Goal: Task Accomplishment & Management: Use online tool/utility

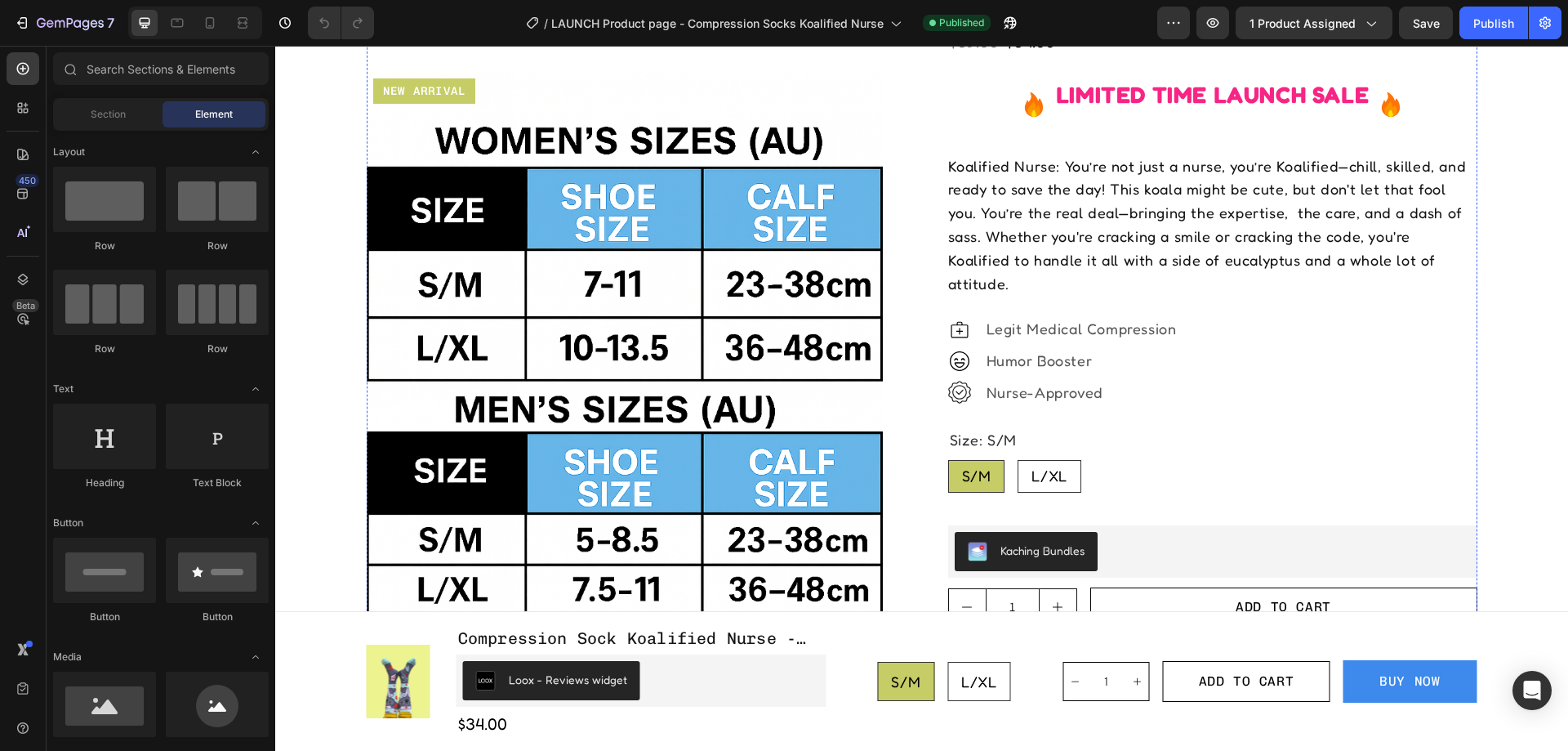
radio input "true"
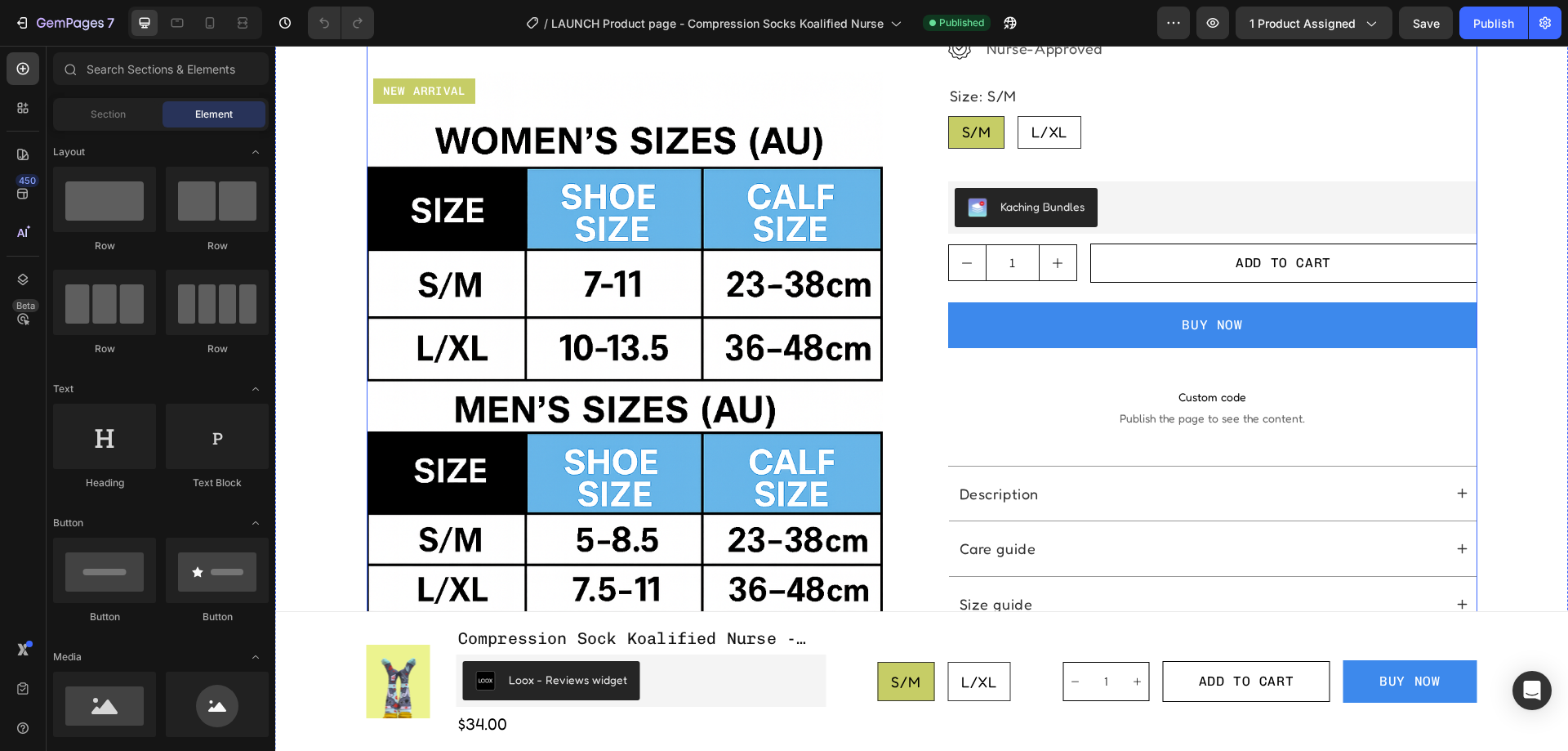
scroll to position [654, 0]
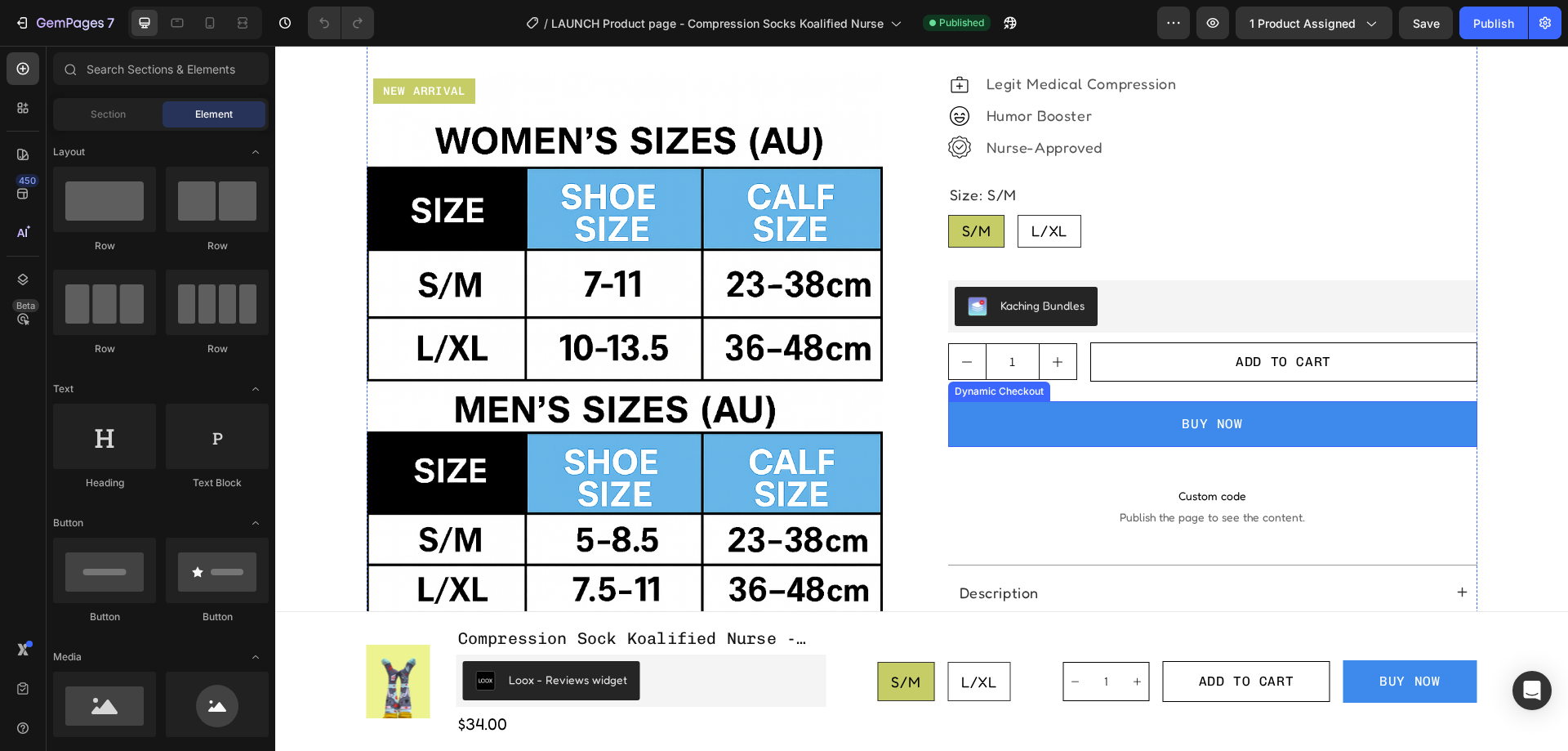
click at [1094, 421] on button "BUY NOW" at bounding box center [1213, 424] width 529 height 46
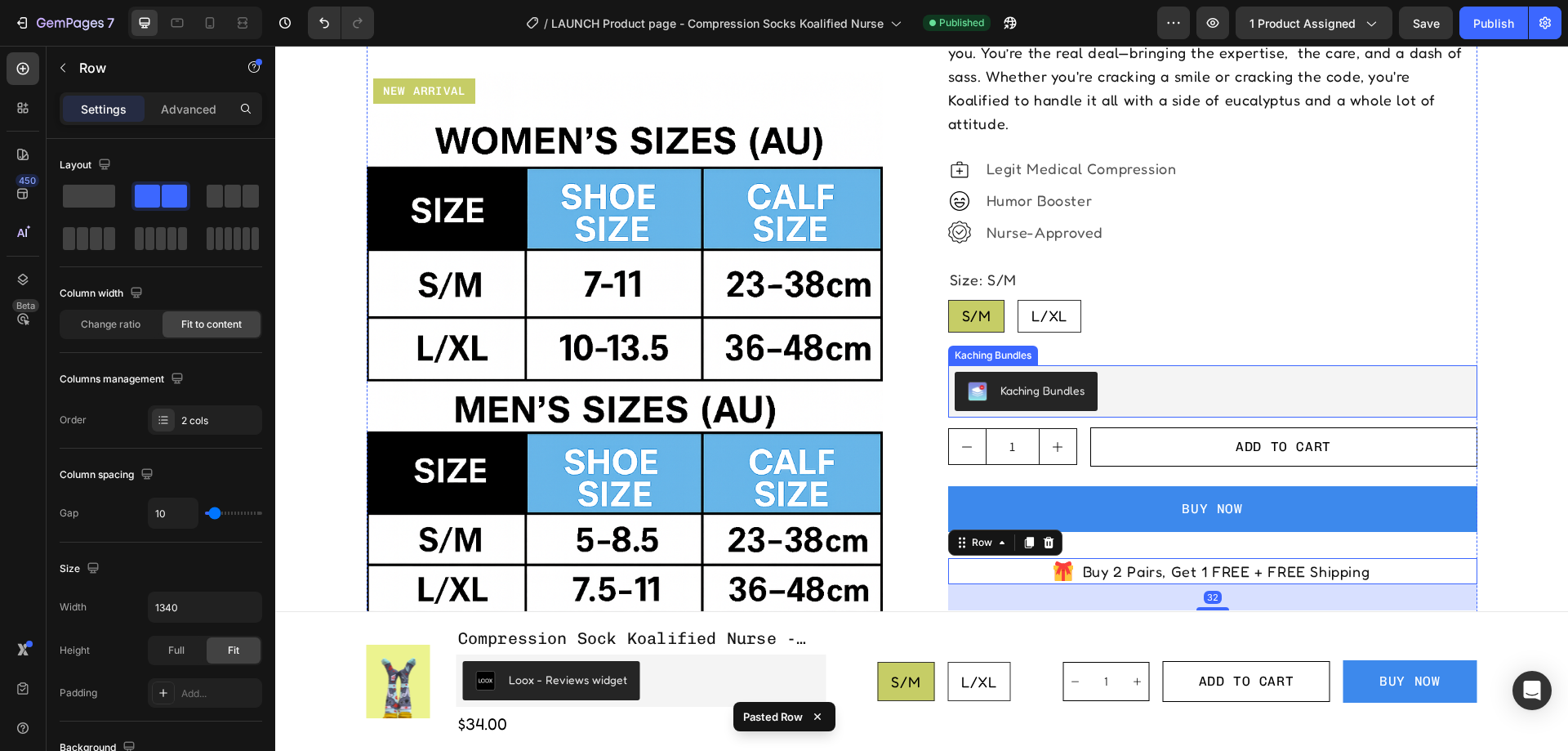
scroll to position [245, 0]
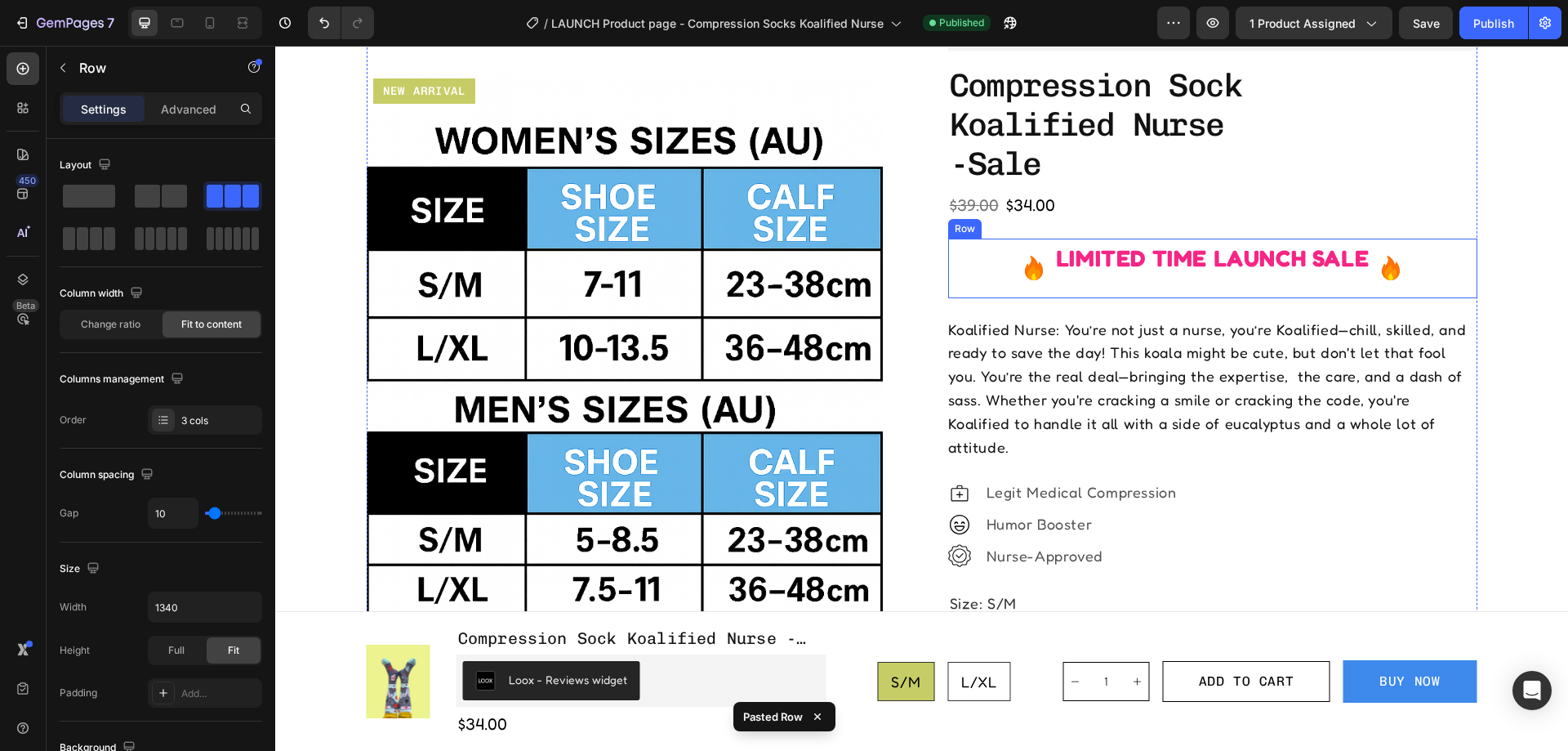
click at [1055, 278] on div "LIMITED TIME LAUNCH SALE Text Block" at bounding box center [1213, 268] width 316 height 60
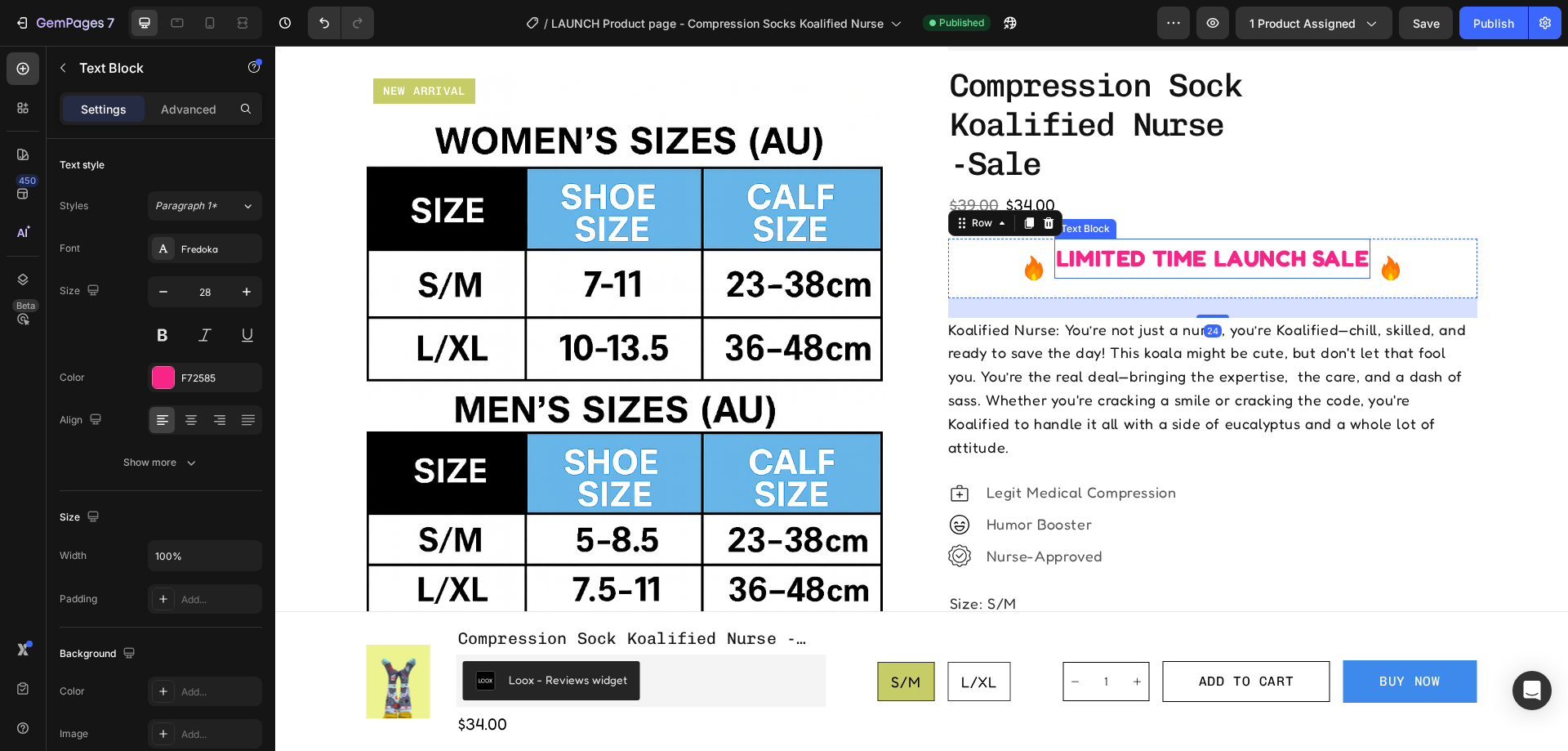
click at [1075, 267] on p "LIMITED TIME LAUNCH SALE" at bounding box center [1213, 258] width 313 height 37
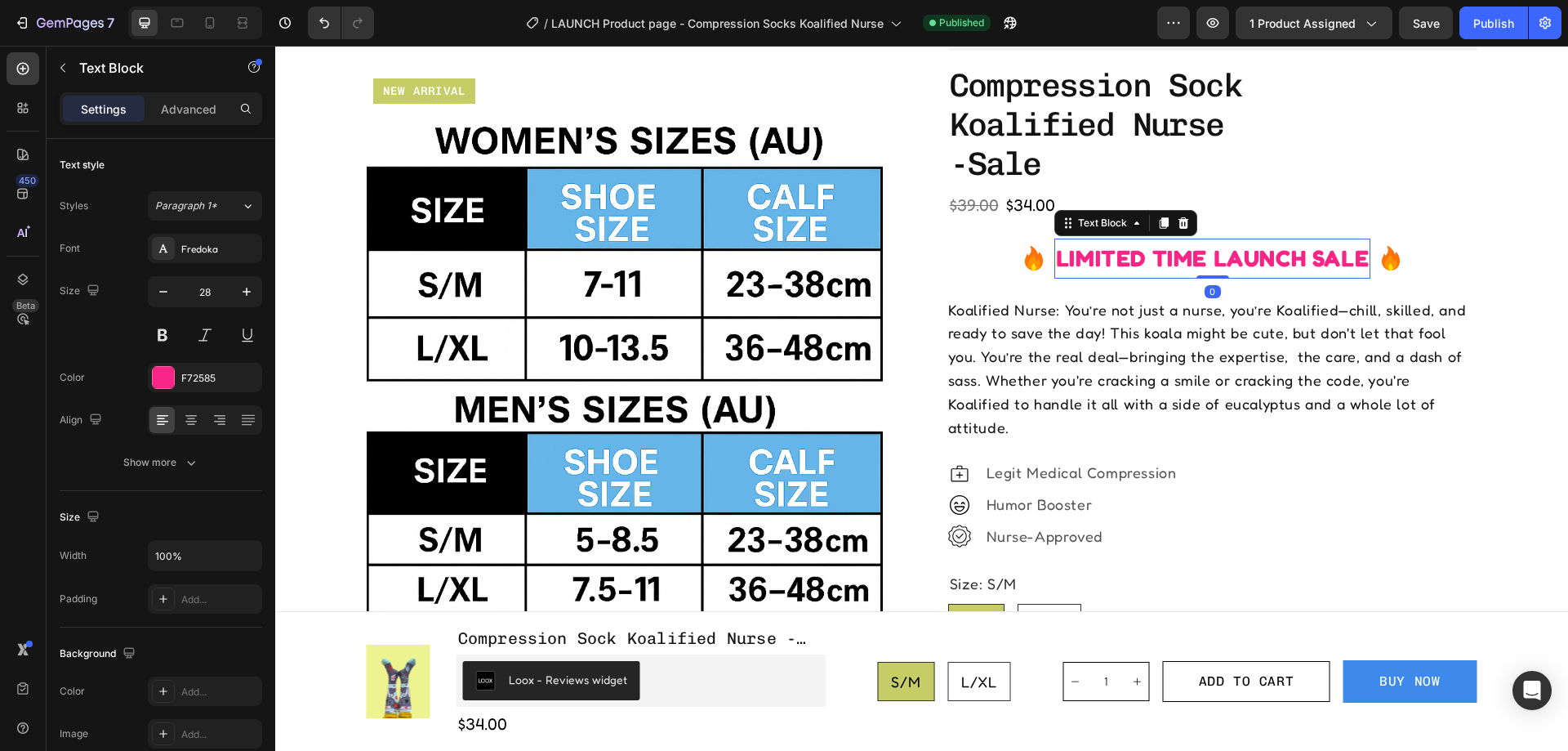
drag, startPoint x: 1196, startPoint y: 293, endPoint x: 1193, endPoint y: 263, distance: 30.1
click at [1193, 263] on div "LIMITED TIME LAUNCH SALE Text Block 0" at bounding box center [1213, 258] width 316 height 40
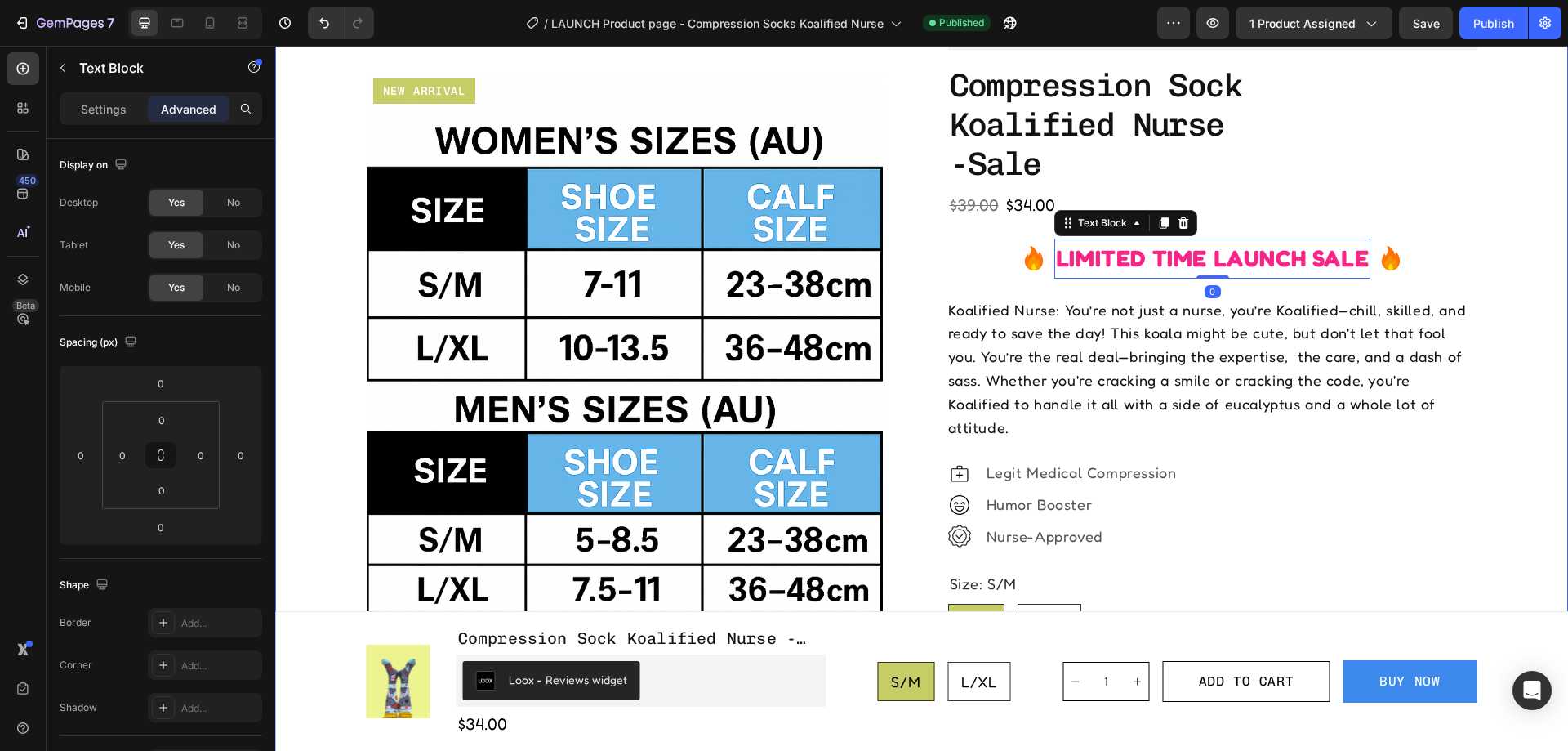
click at [1436, 233] on div "Loox - Rating widget Loox compression sock koalified nurse -sale Product Title …" at bounding box center [1213, 680] width 529 height 1363
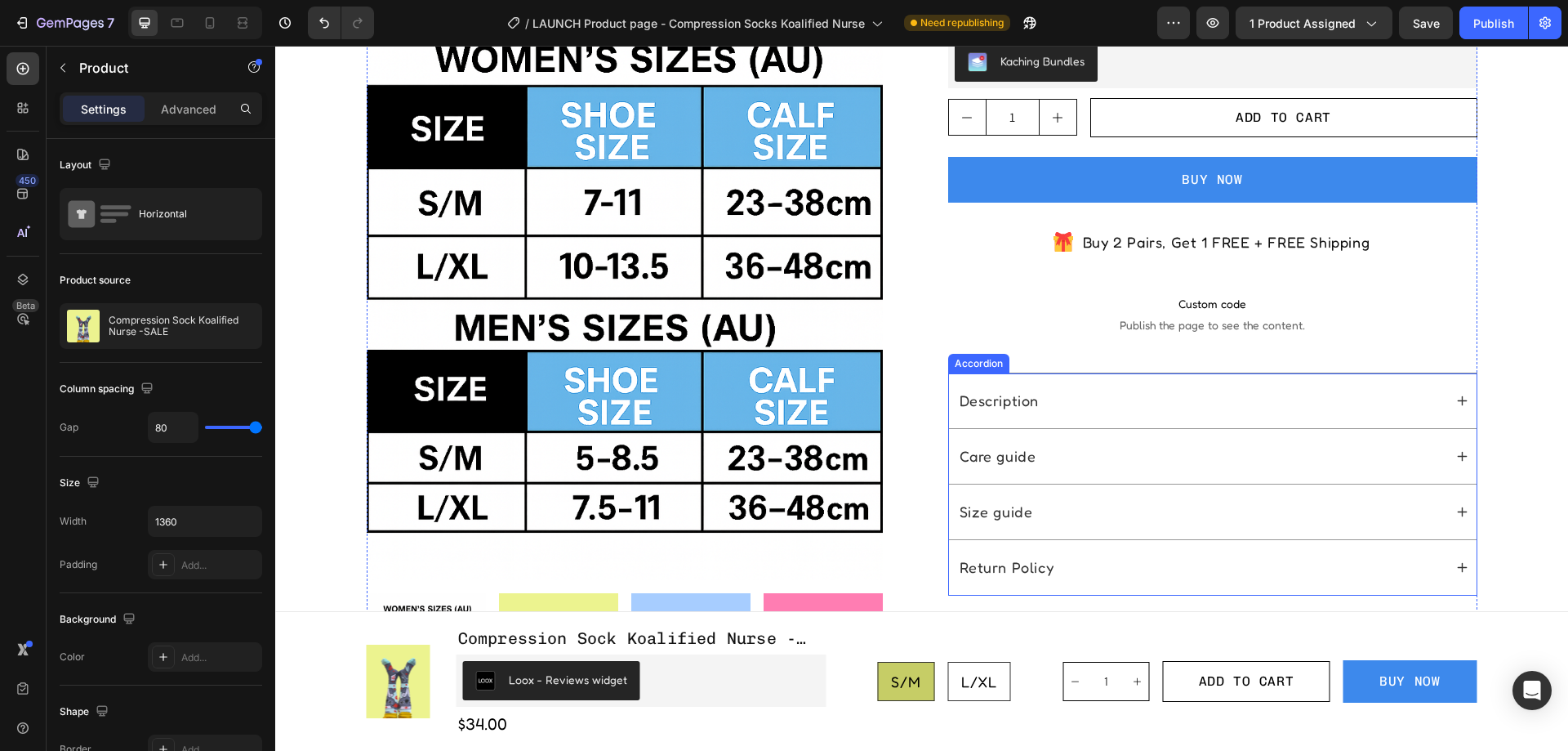
scroll to position [899, 0]
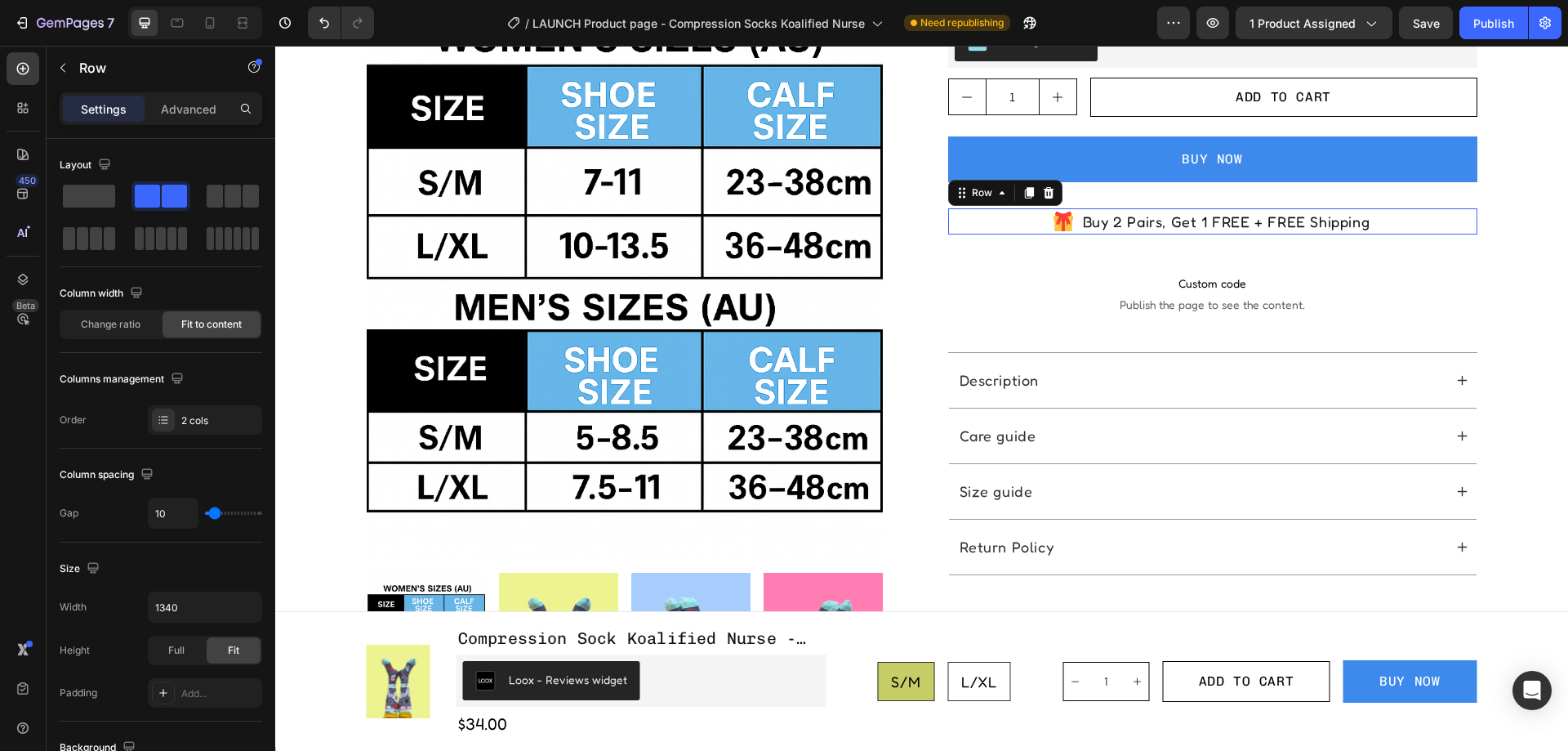
click at [1026, 209] on div "Icon Buy 2 Pairs, Get 1 FREE + FREE Shipping Text Block Row 0" at bounding box center [1213, 222] width 529 height 27
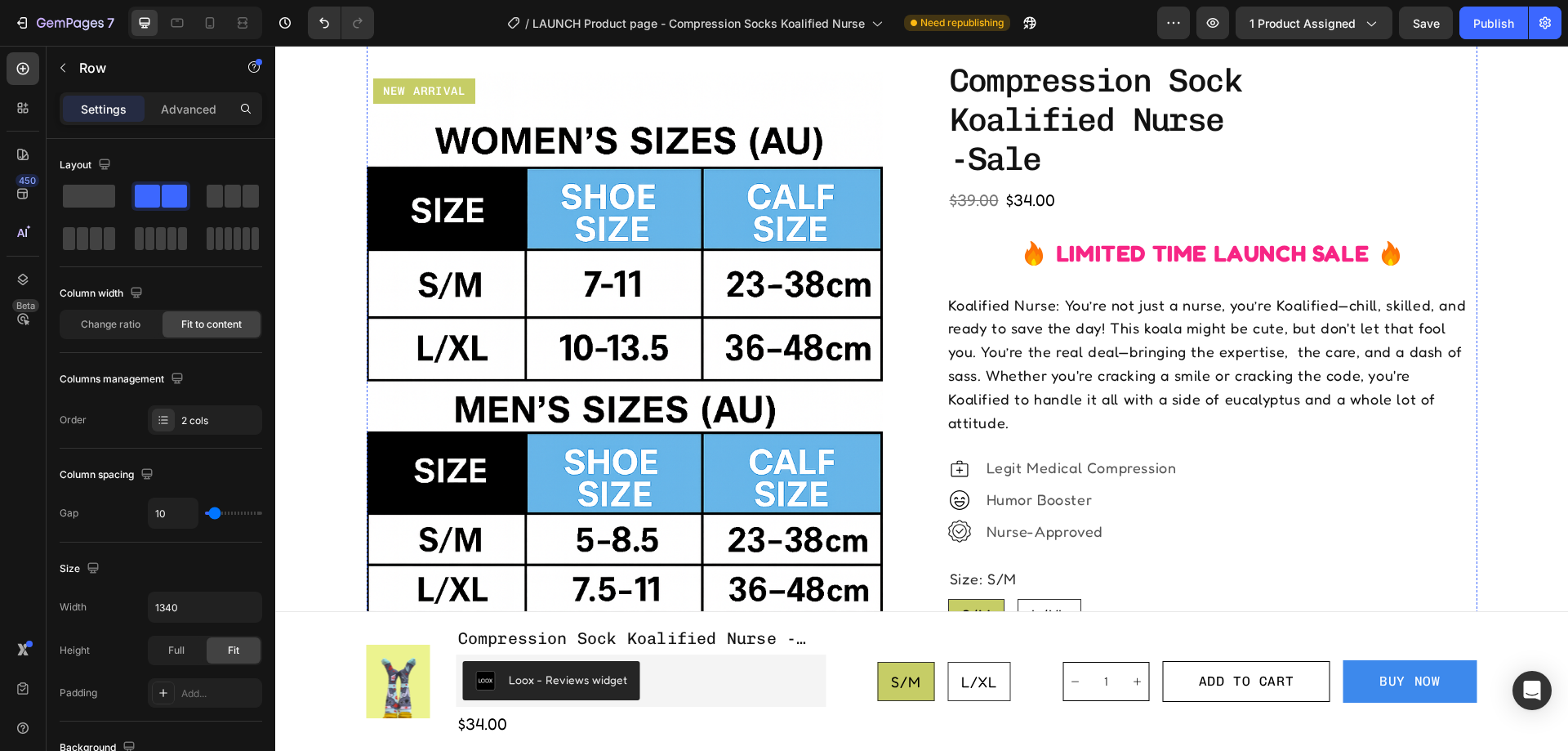
scroll to position [245, 0]
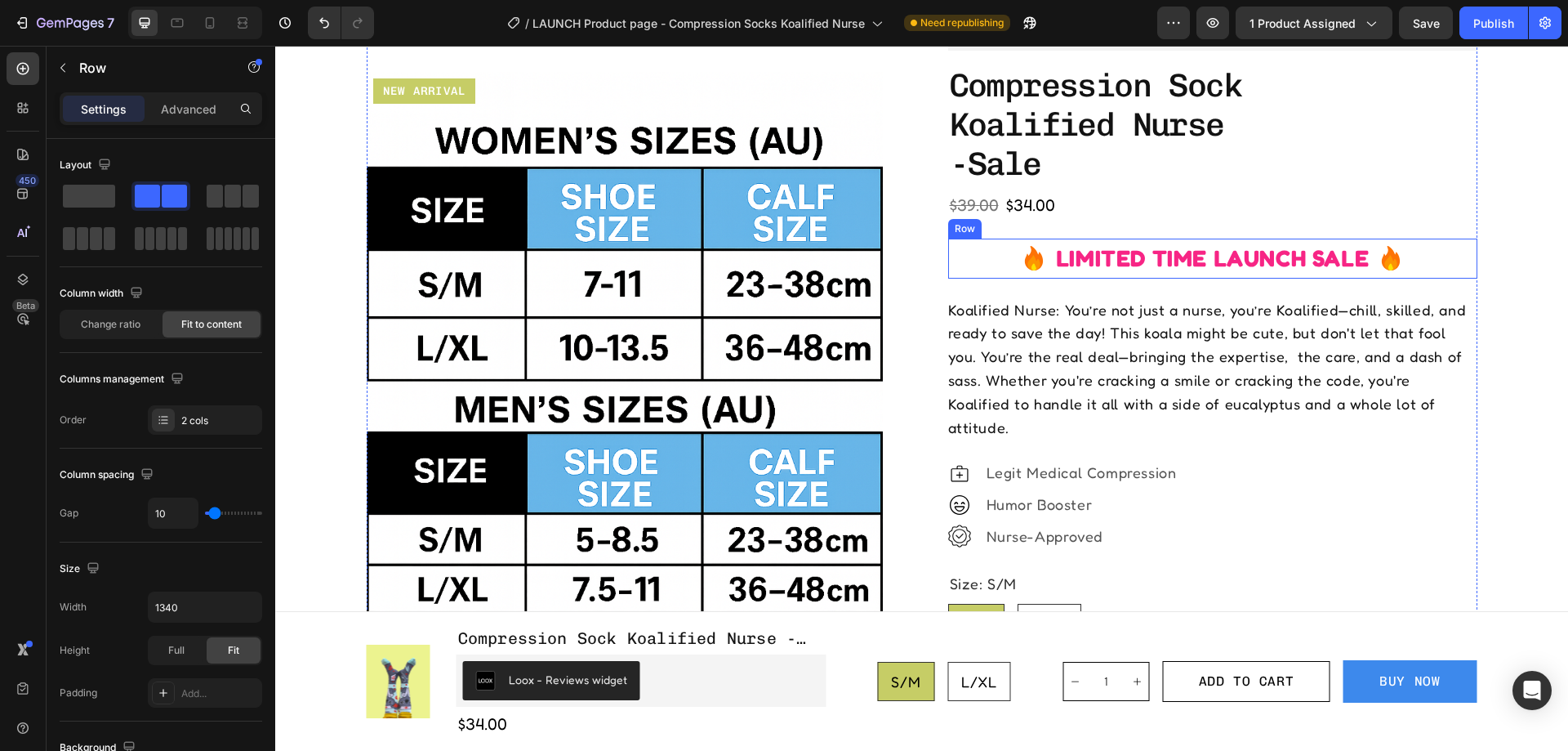
click at [987, 258] on div "Icon LIMITED TIME LAUNCH SALE Text Block Icon Row" at bounding box center [1213, 258] width 529 height 40
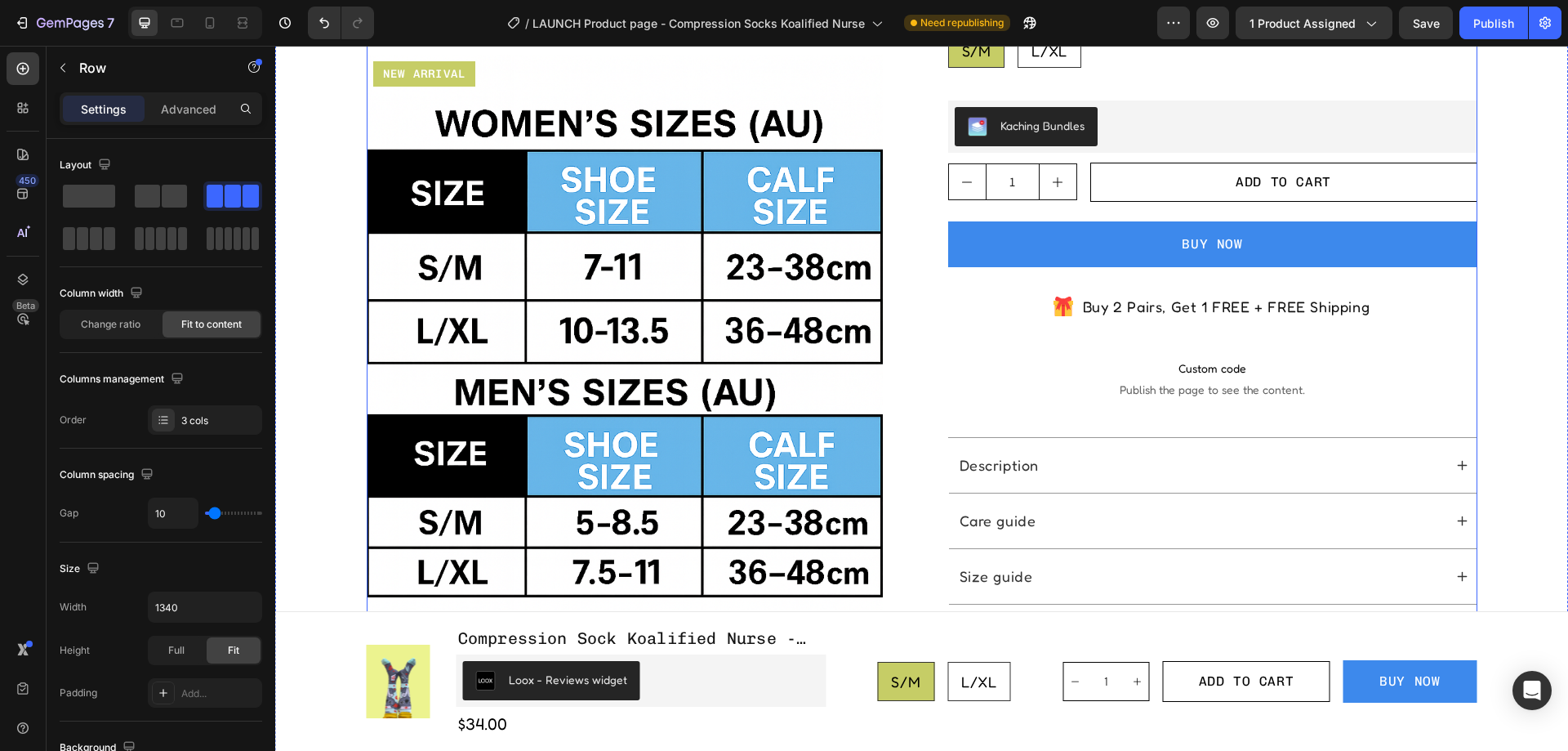
scroll to position [817, 0]
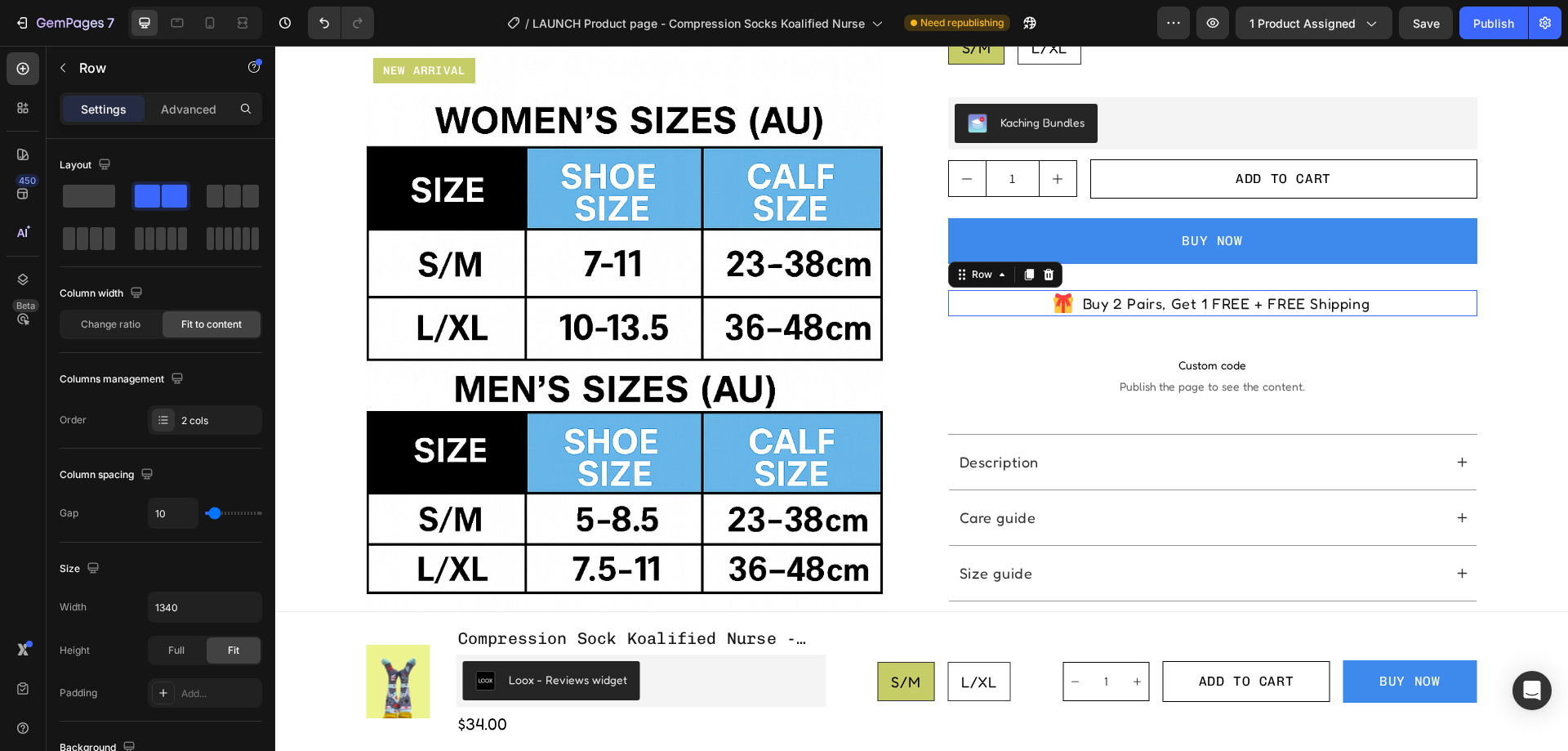
click at [1398, 290] on div "Icon Buy 2 Pairs, Get 1 FREE + FREE Shipping Text Block Row 0" at bounding box center [1213, 303] width 529 height 27
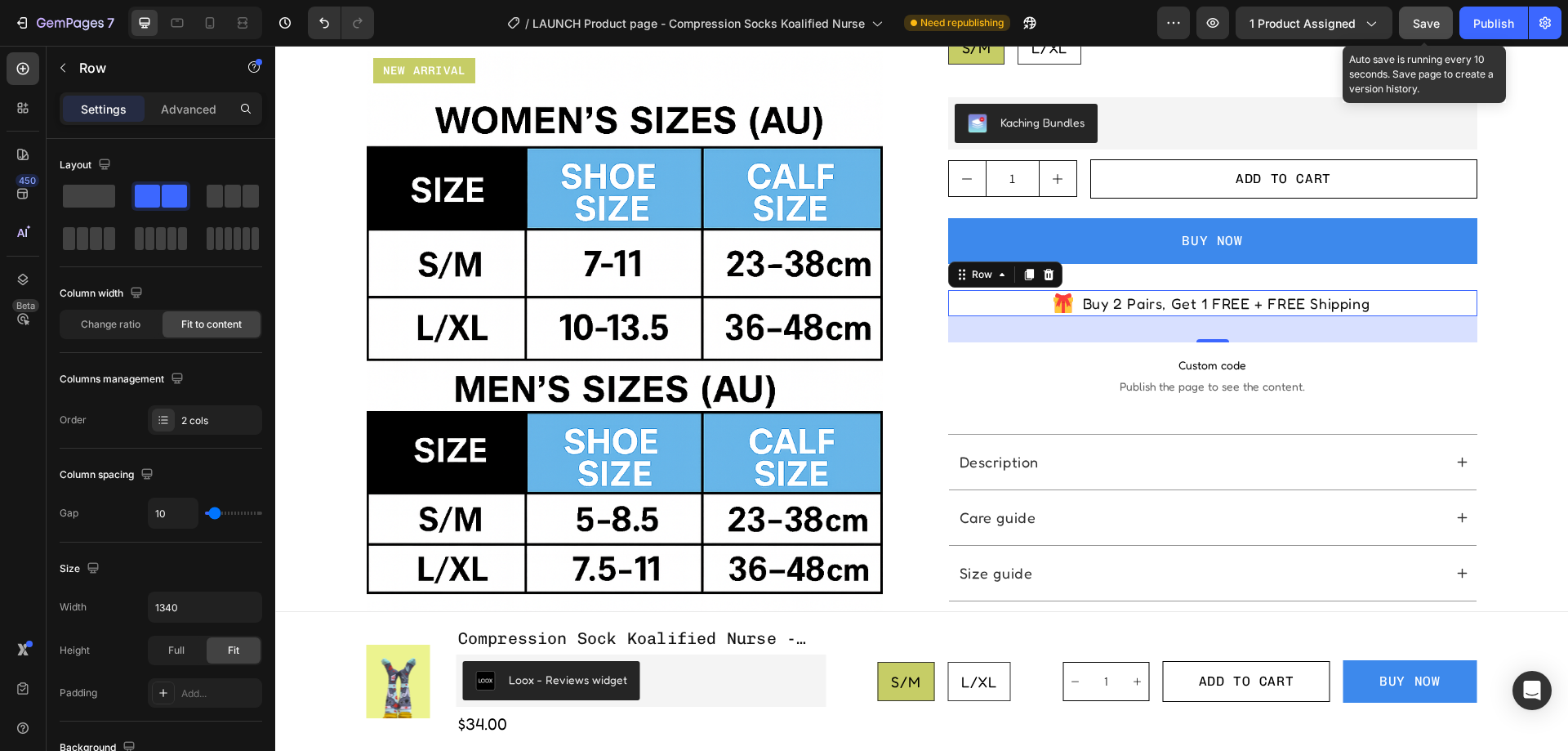
click at [1429, 17] on span "Save" at bounding box center [1427, 23] width 27 height 14
click at [1507, 25] on div "Publish" at bounding box center [1493, 23] width 41 height 17
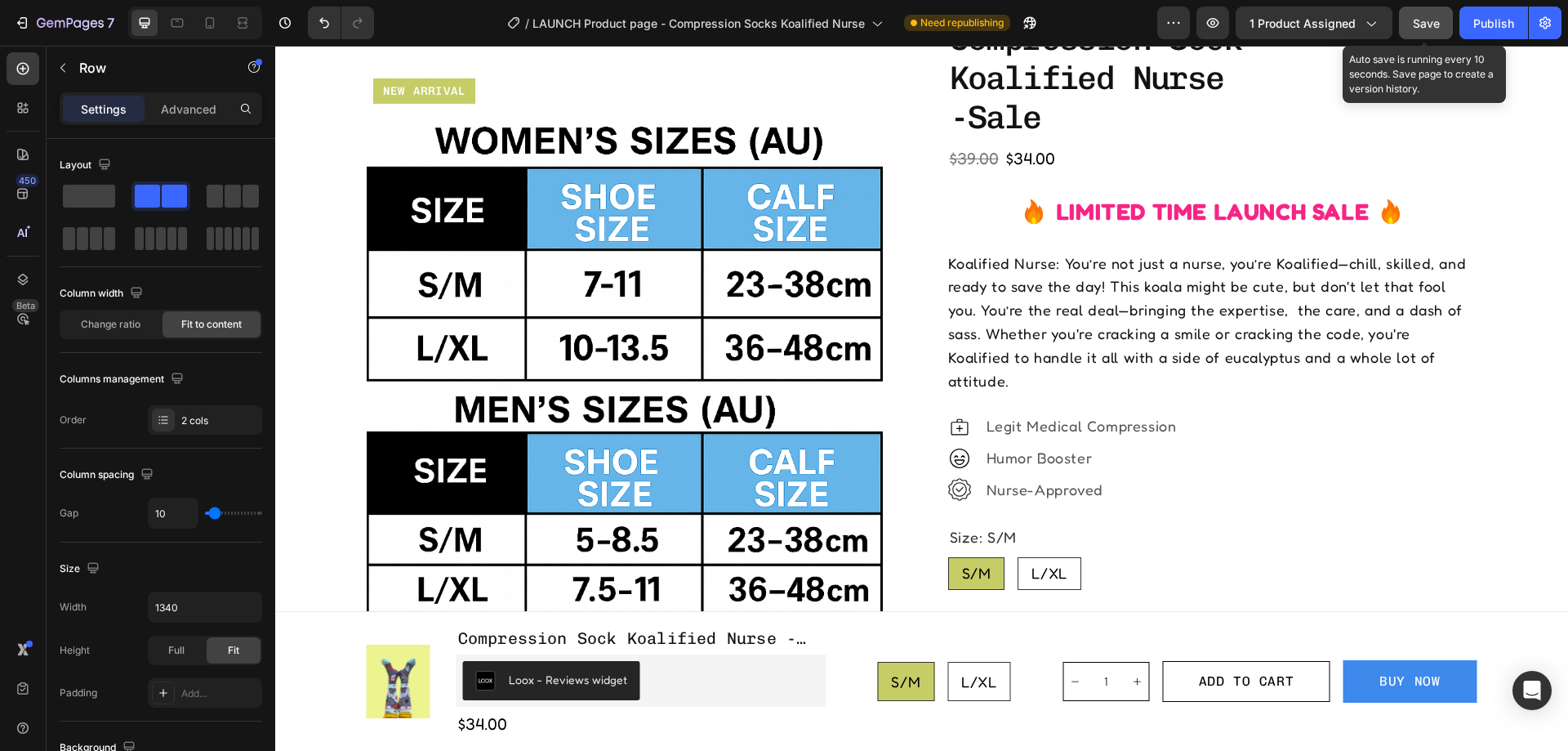
scroll to position [245, 0]
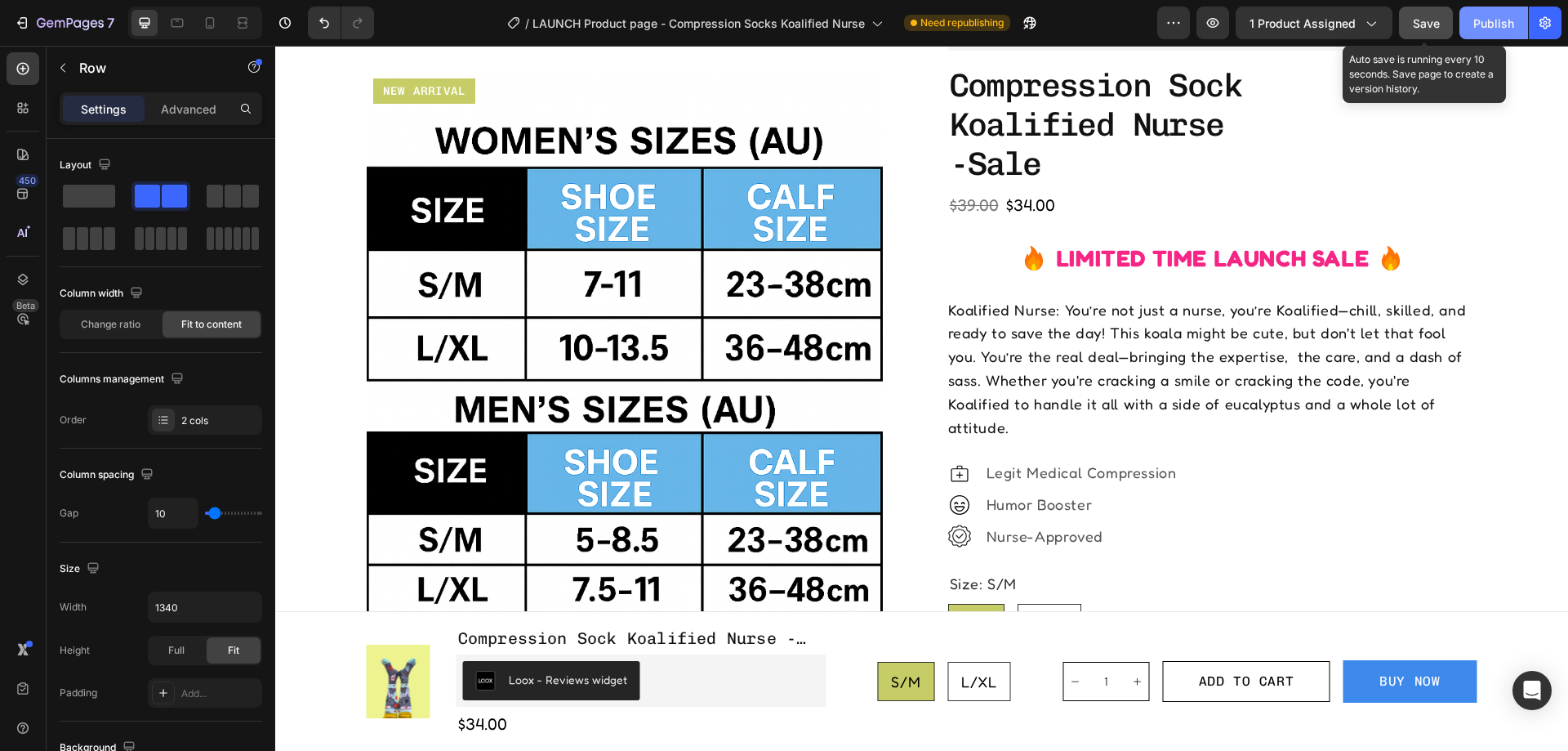
click at [1497, 15] on div "Publish" at bounding box center [1493, 23] width 41 height 17
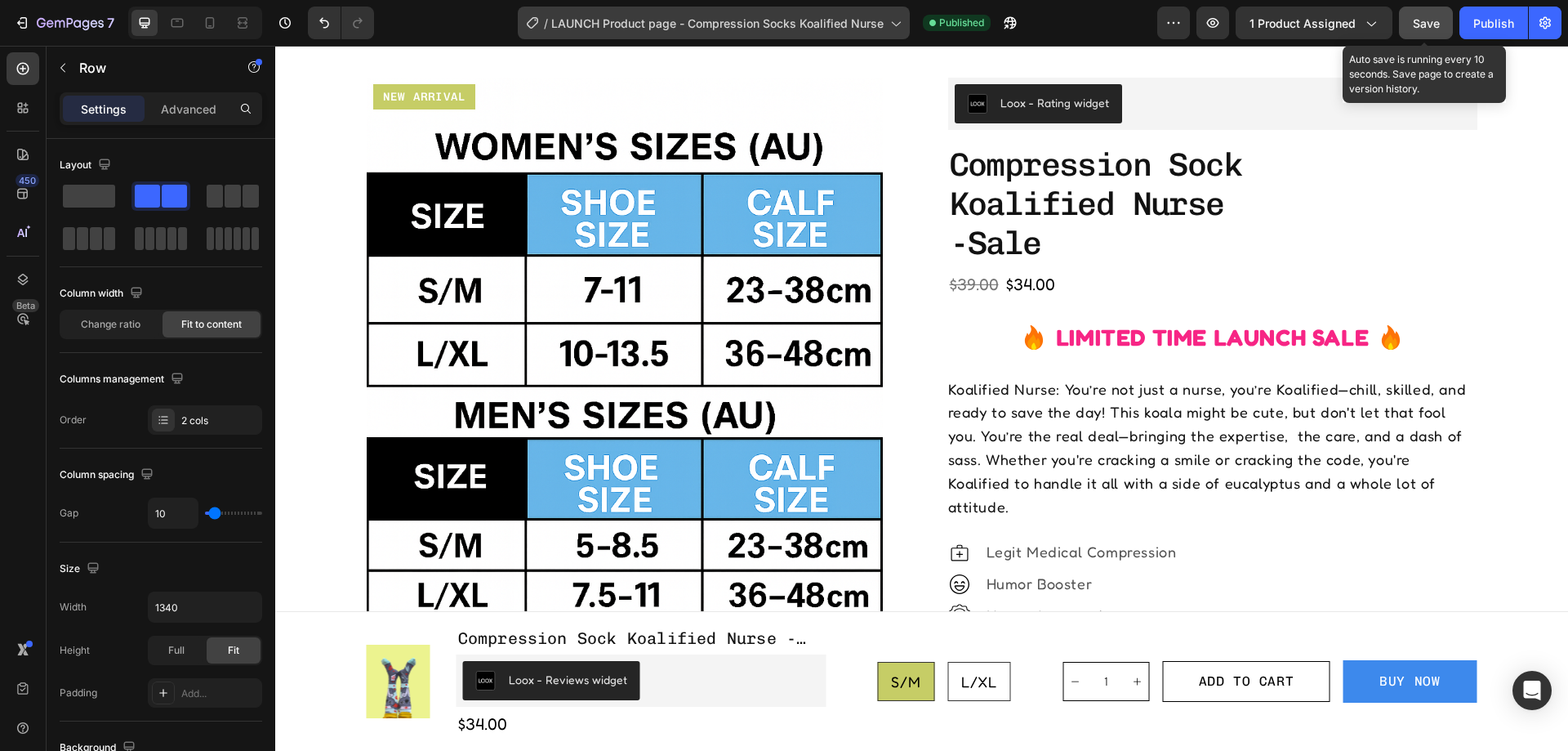
scroll to position [164, 0]
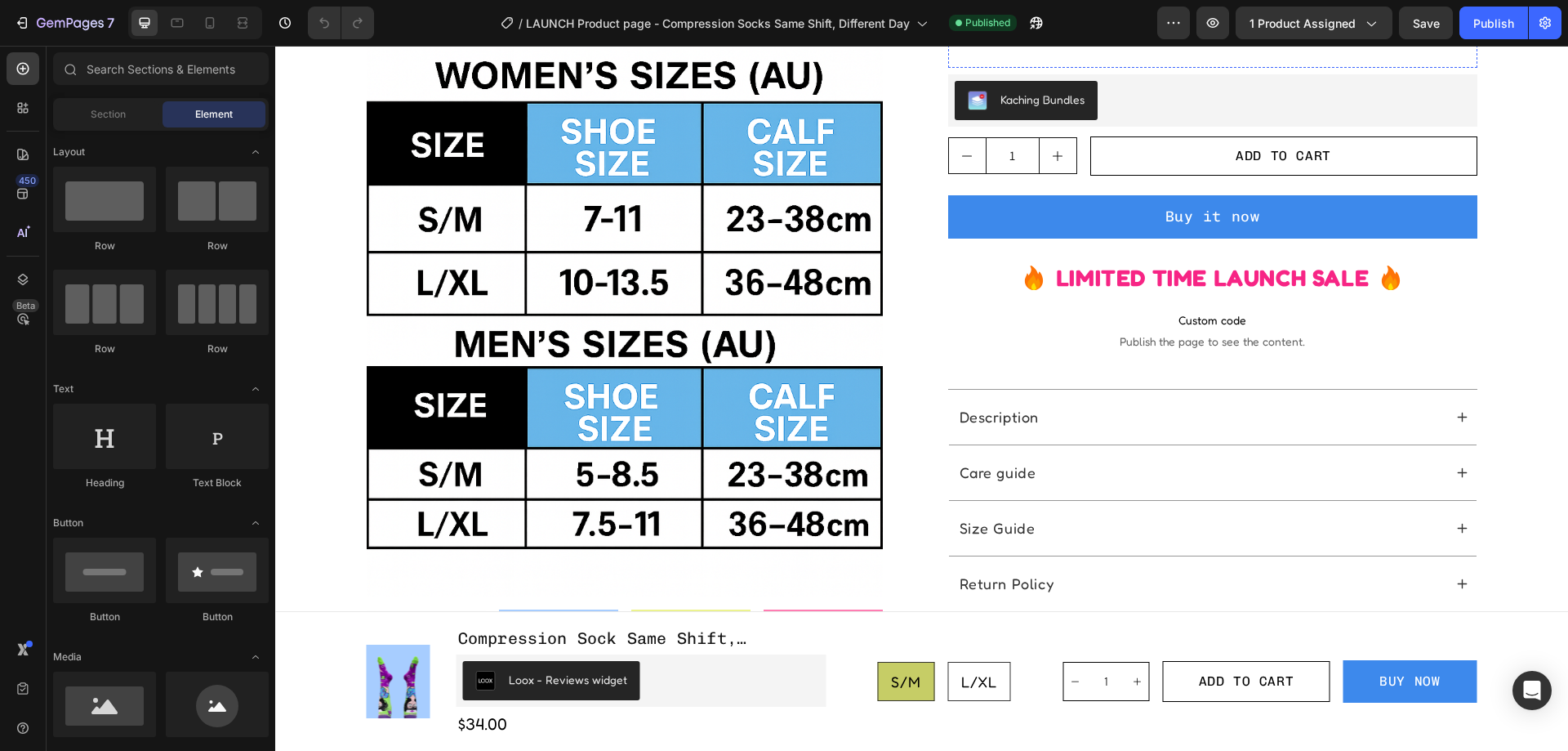
scroll to position [899, 0]
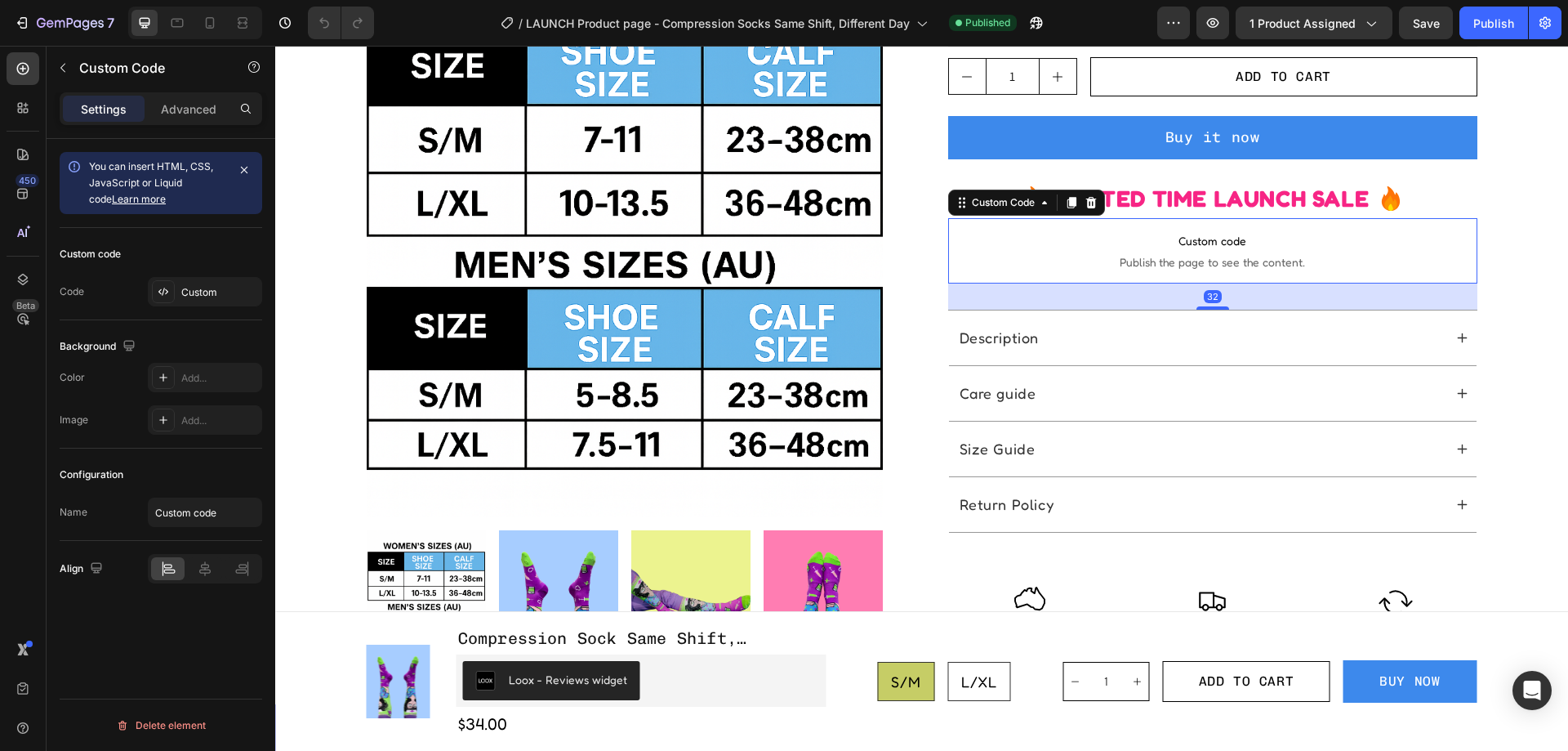
click at [1056, 233] on span "Custom code" at bounding box center [1213, 241] width 529 height 20
click at [1085, 204] on icon at bounding box center [1090, 203] width 11 height 12
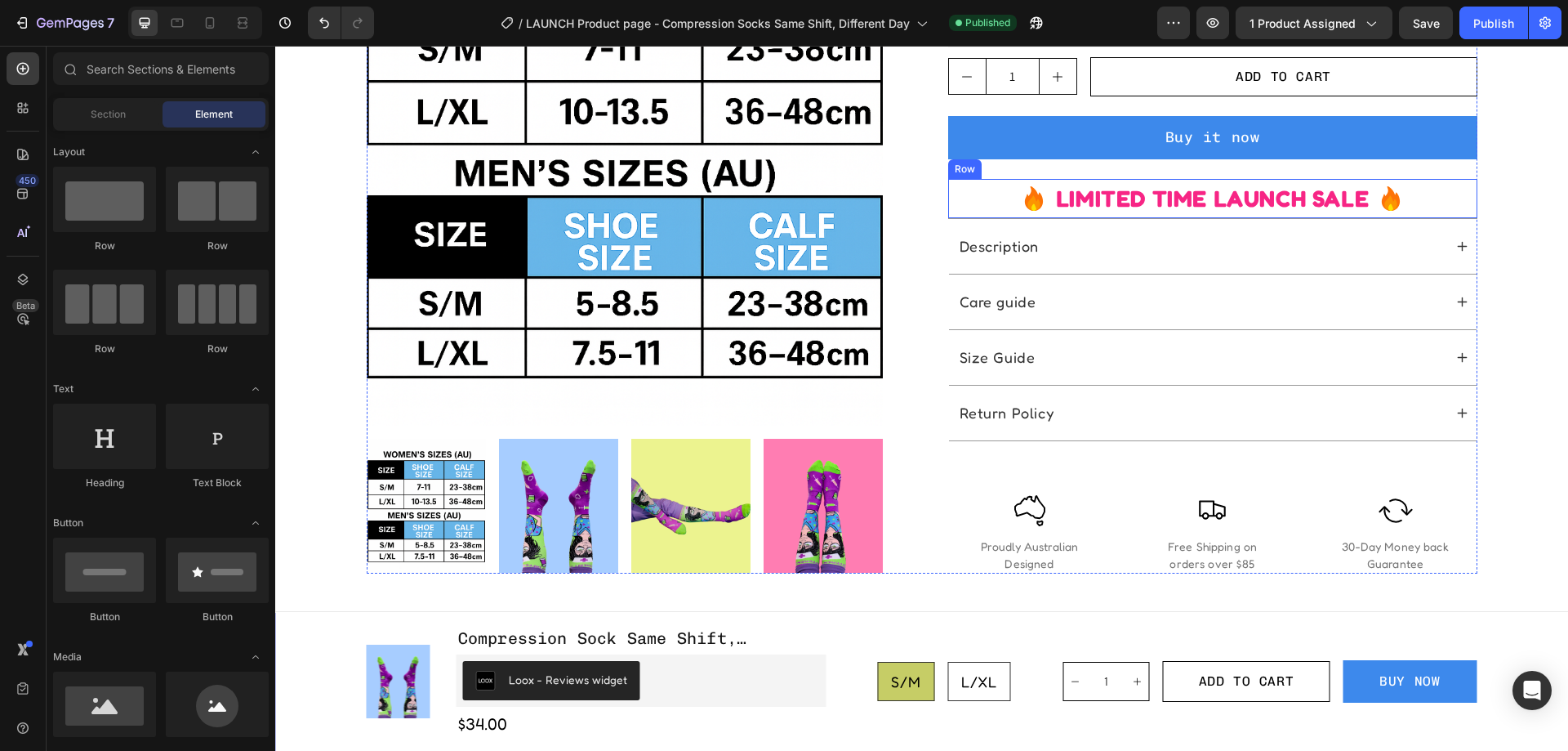
click at [1427, 196] on div "Icon LIMITED TIME LAUNCH SALE Text Block Icon Row" at bounding box center [1213, 199] width 529 height 40
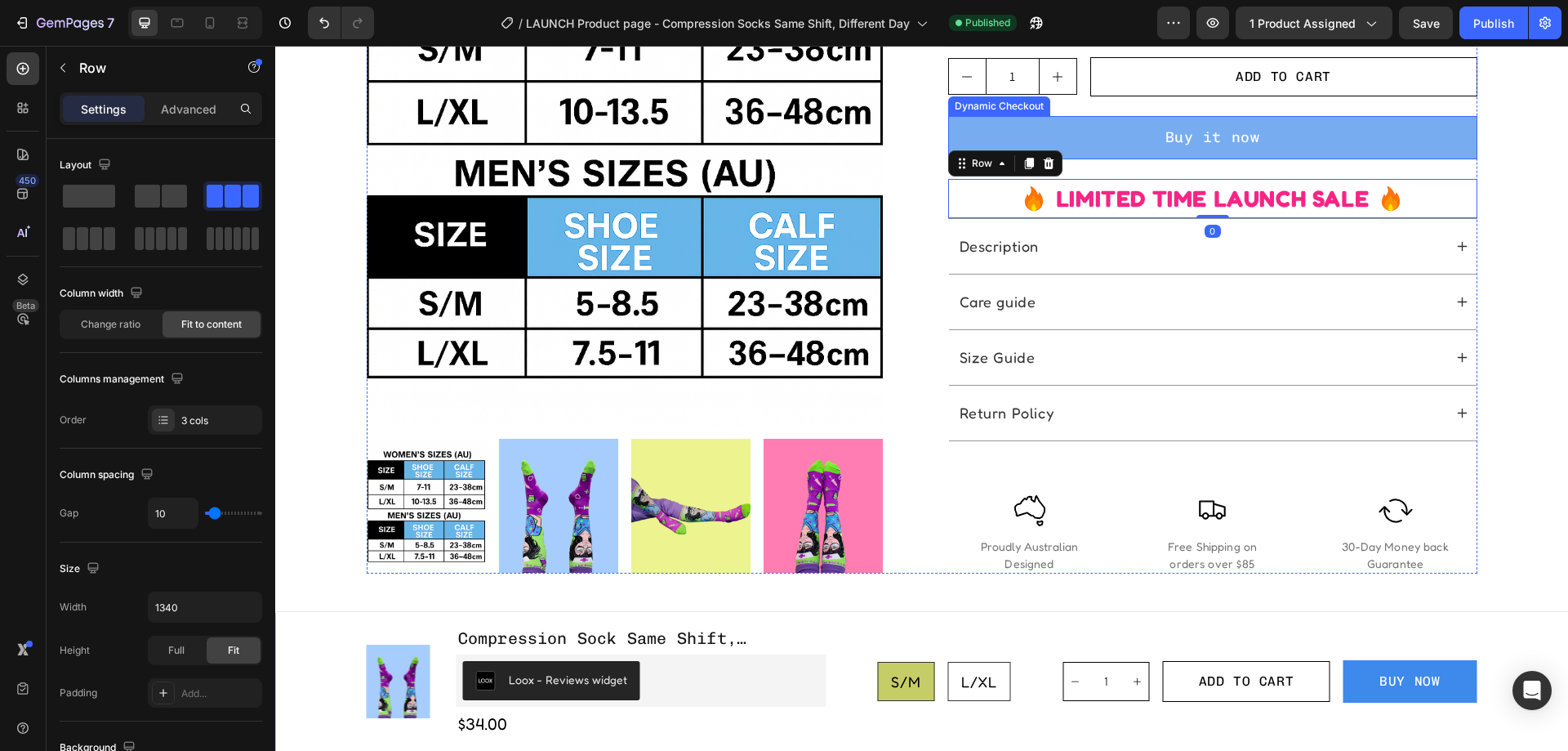
click at [1110, 146] on button "Buy it now" at bounding box center [1213, 138] width 529 height 43
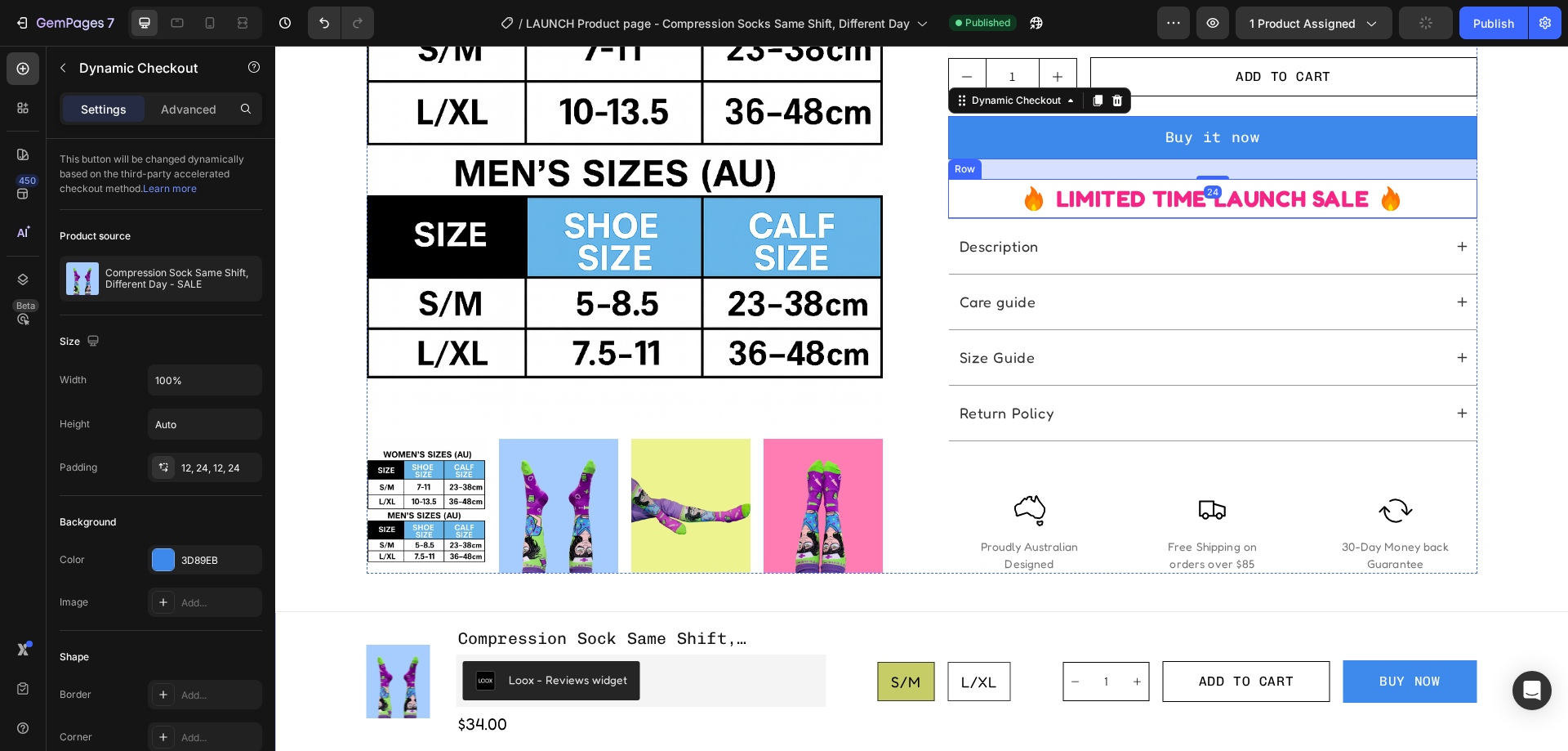
click at [1449, 204] on div "Icon LIMITED TIME LAUNCH SALE Text Block Icon Row" at bounding box center [1213, 199] width 529 height 40
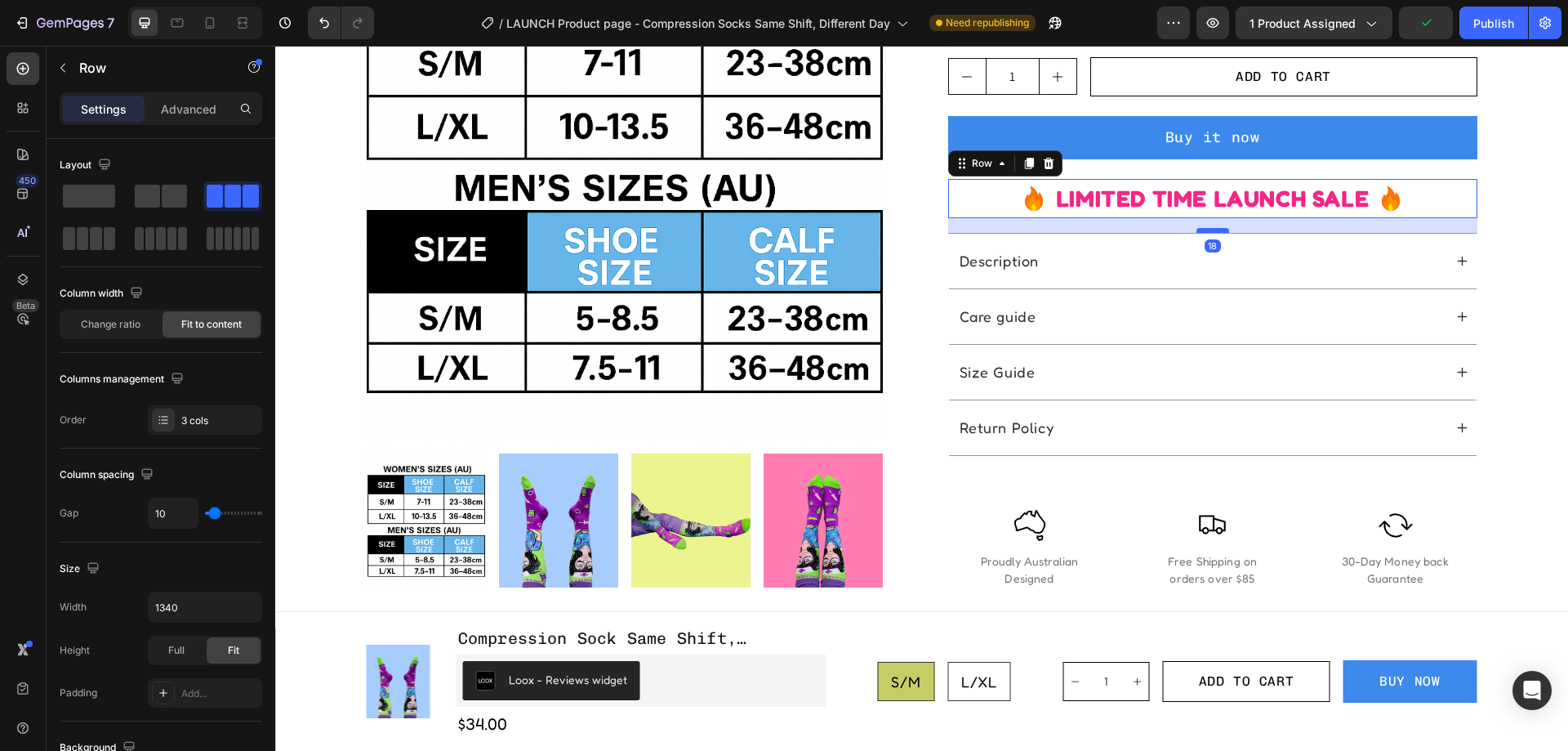
drag, startPoint x: 1209, startPoint y: 214, endPoint x: 1208, endPoint y: 229, distance: 15.0
click at [1208, 229] on div at bounding box center [1213, 230] width 32 height 5
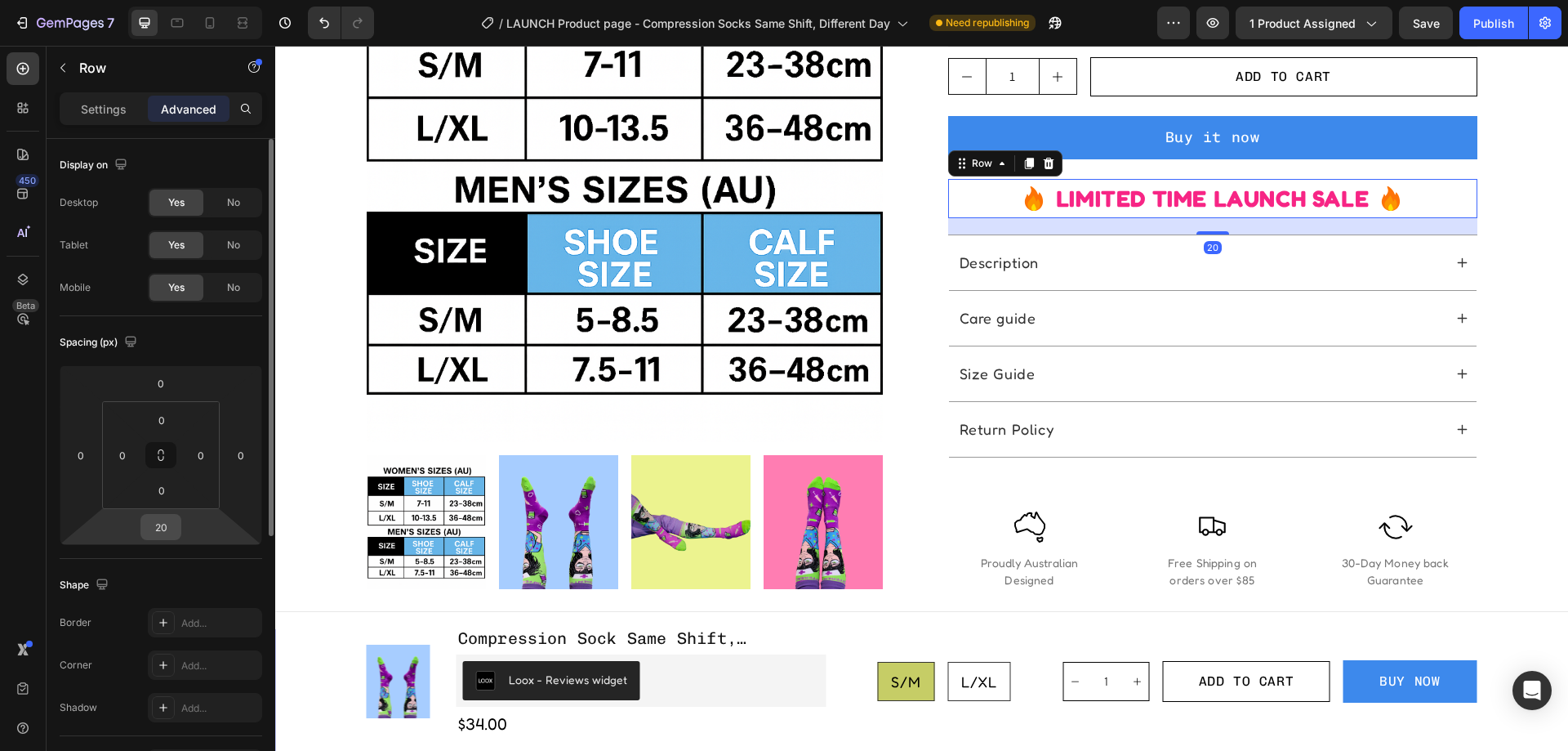
click at [176, 533] on input "20" at bounding box center [160, 528] width 32 height 25
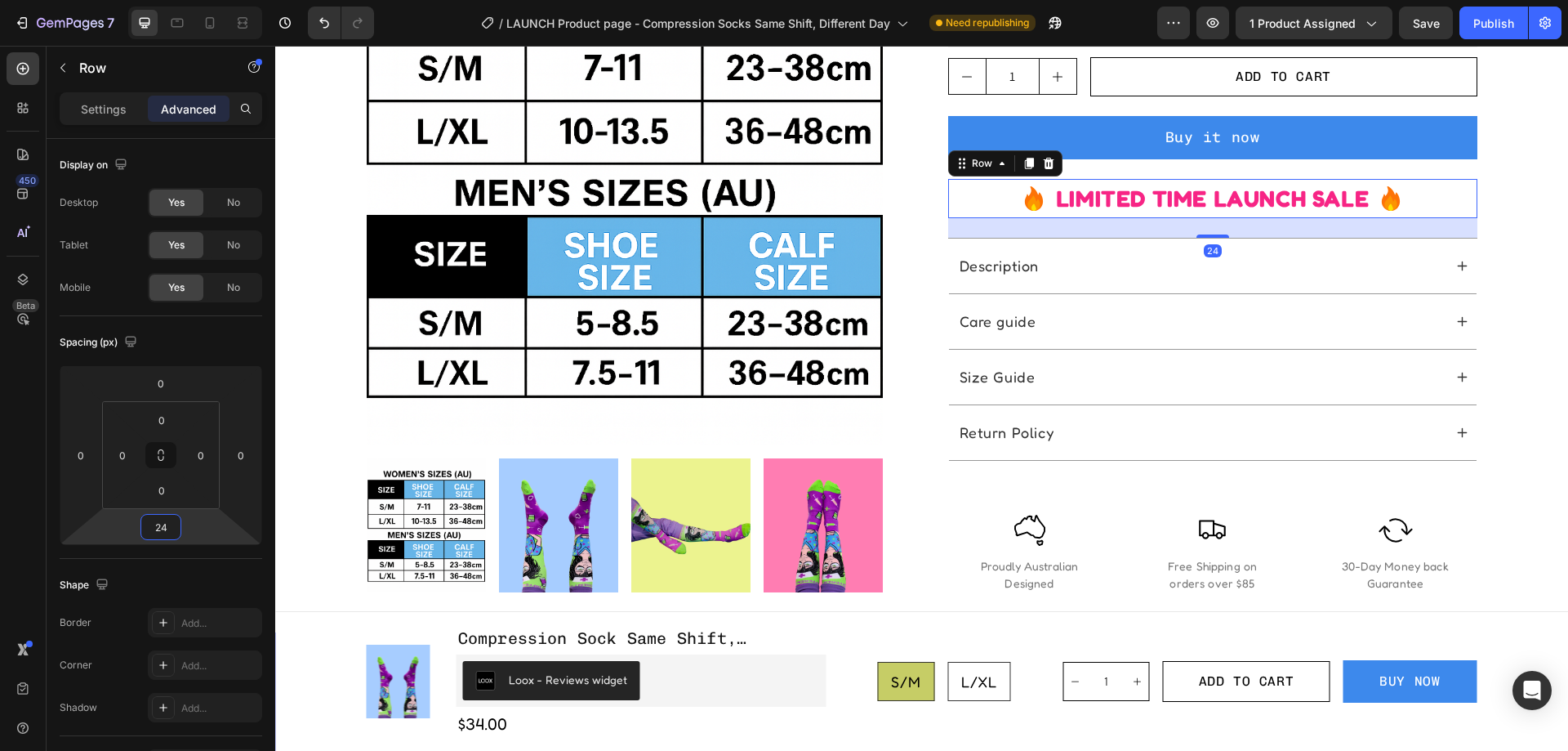
type input "24"
drag, startPoint x: 1481, startPoint y: 13, endPoint x: 1274, endPoint y: 5, distance: 207.2
click at [1482, 13] on button "Publish" at bounding box center [1494, 22] width 69 height 32
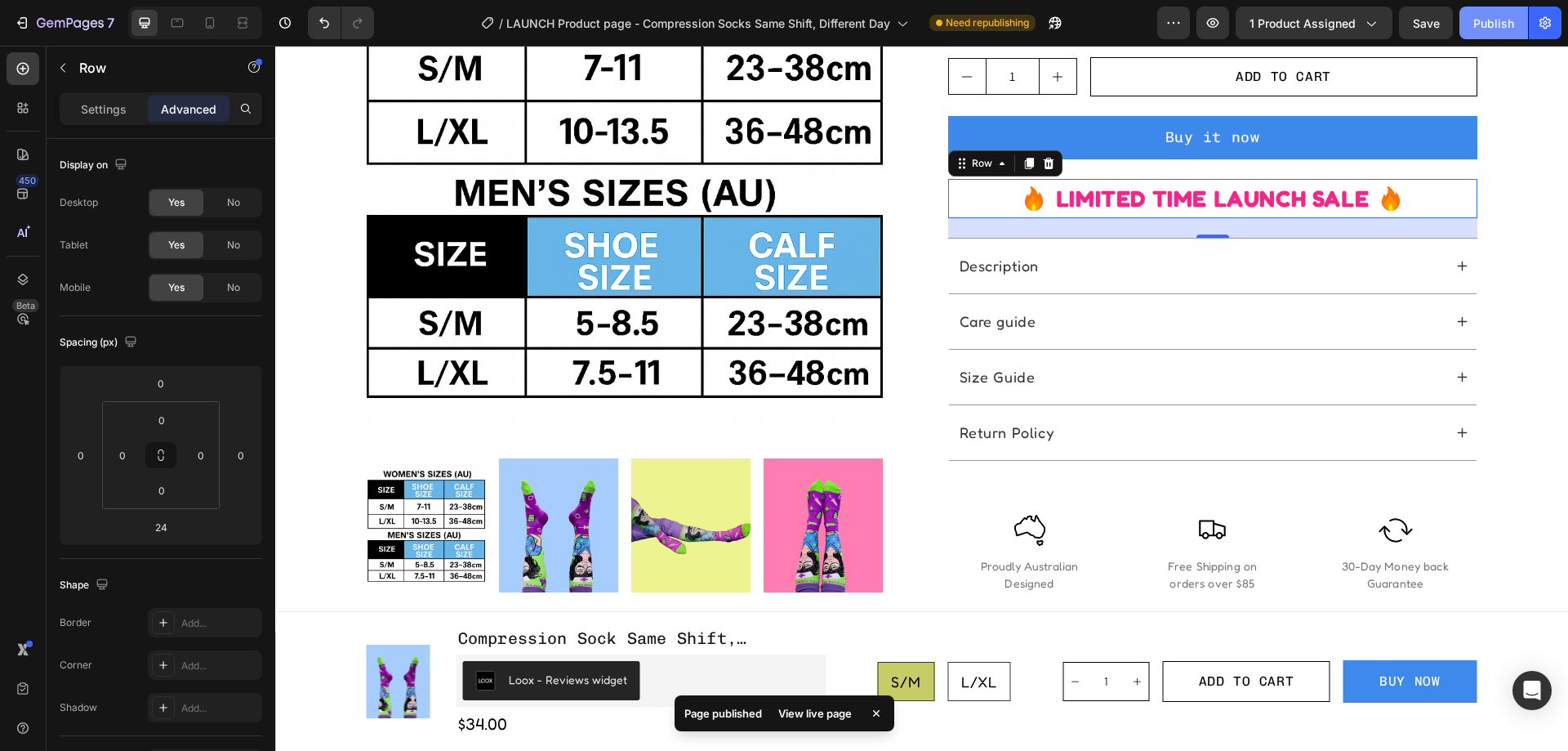
click at [1490, 21] on div "Publish" at bounding box center [1493, 23] width 41 height 17
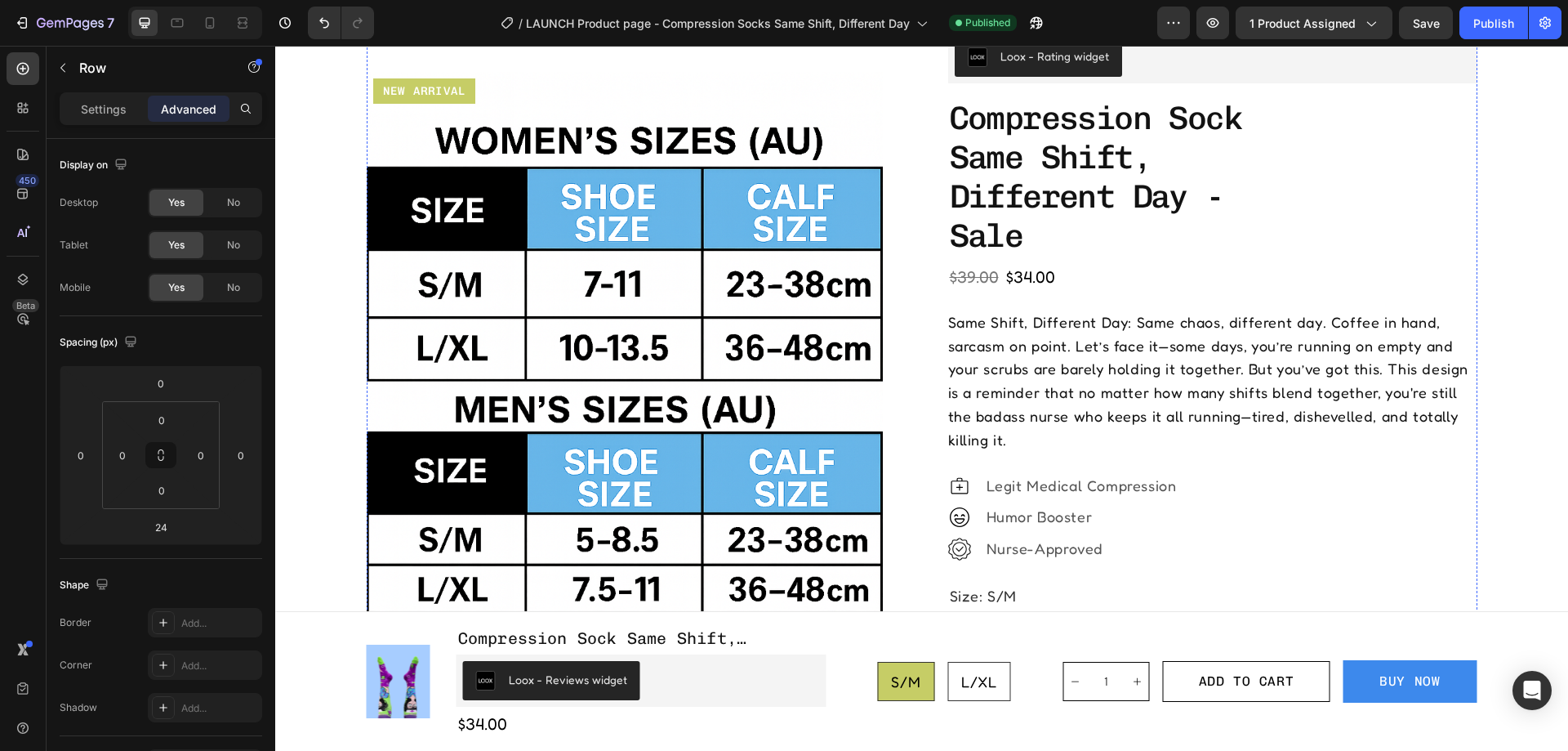
scroll to position [164, 0]
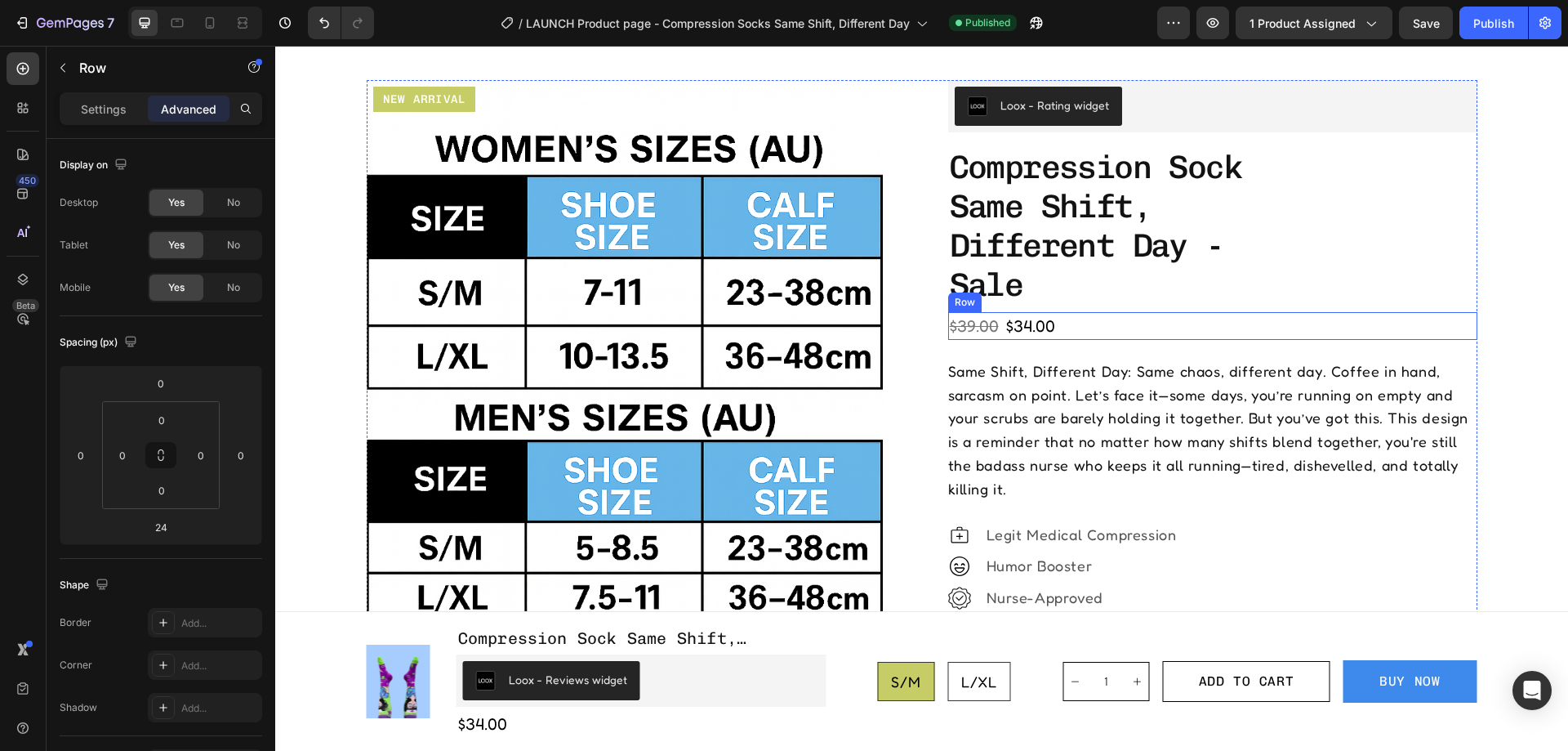
click at [1323, 325] on div "$39.00 Product Price Product Price $34.00 Product Price Product Price Row" at bounding box center [1213, 326] width 529 height 27
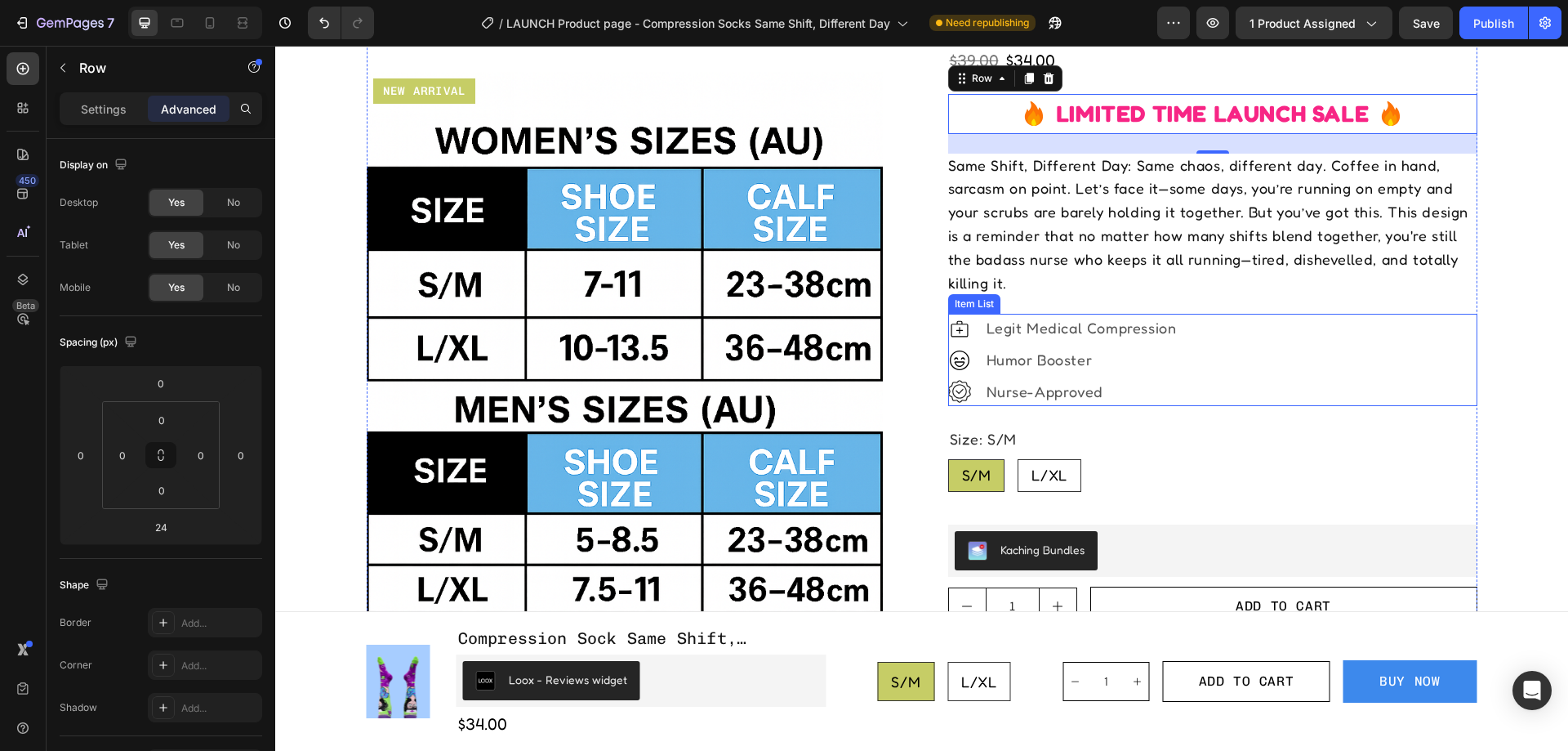
scroll to position [654, 0]
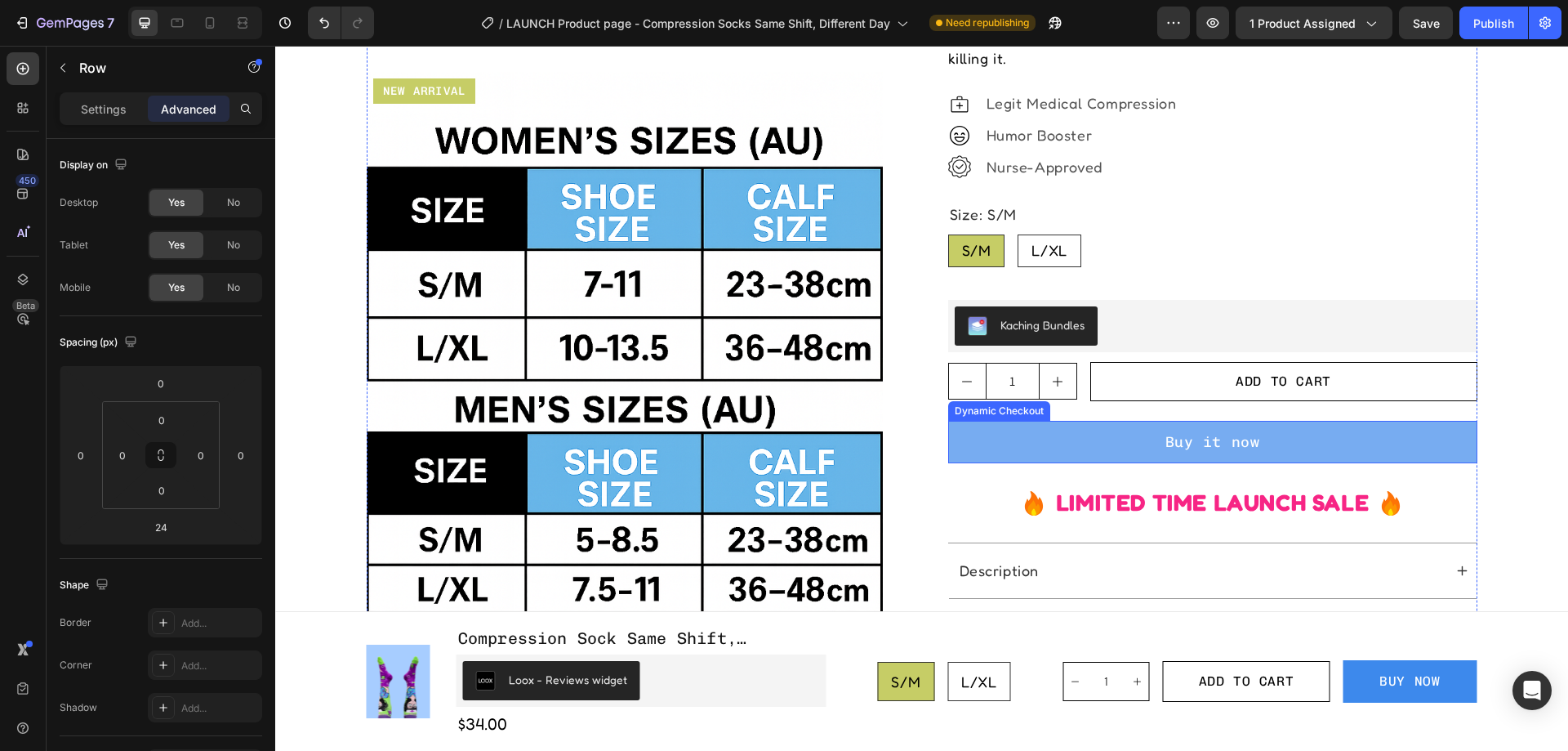
click at [1399, 449] on button "Buy it now" at bounding box center [1213, 443] width 529 height 43
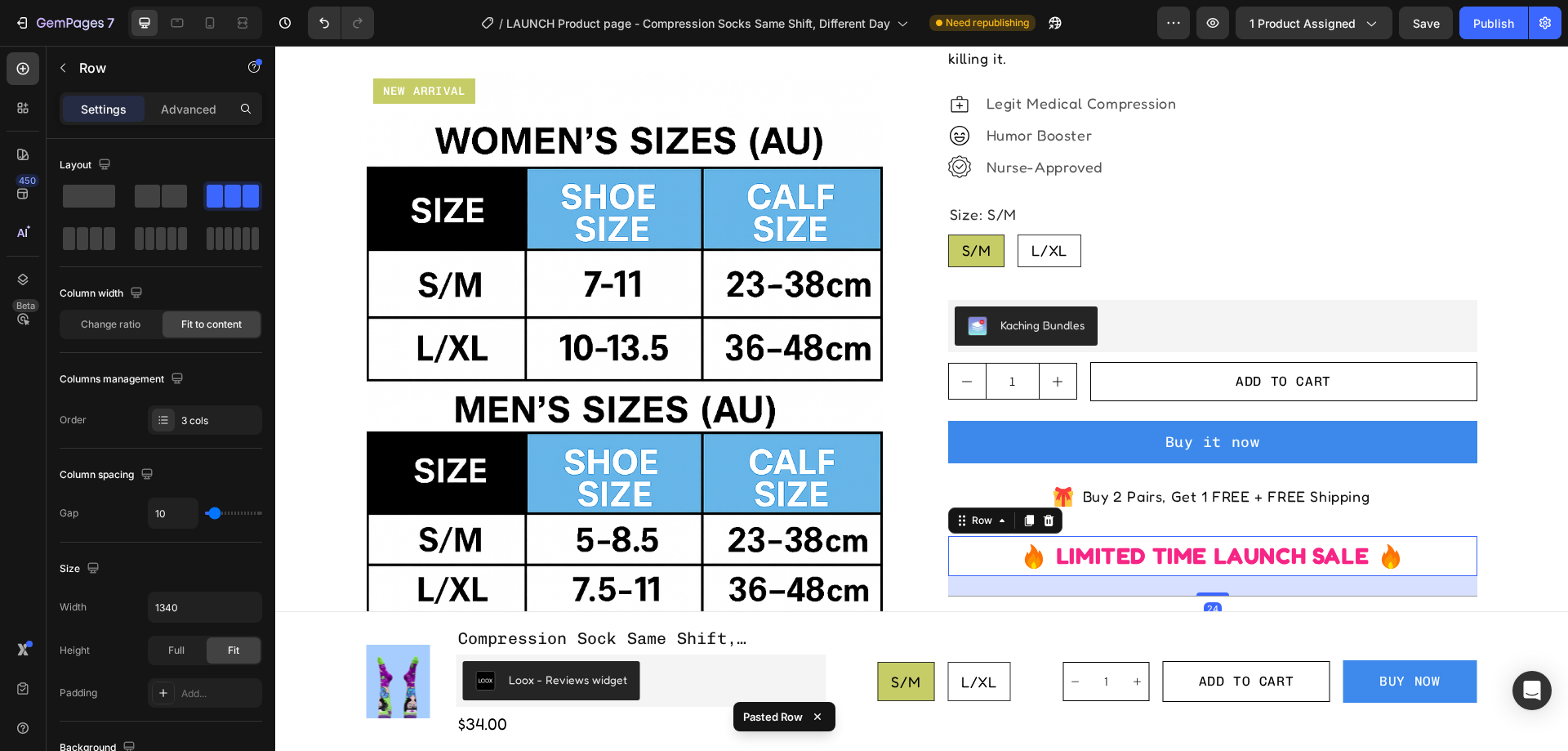
click at [1417, 567] on div "Icon LIMITED TIME LAUNCH SALE Text Block Icon Row 24" at bounding box center [1213, 556] width 529 height 40
click at [1046, 516] on icon at bounding box center [1049, 521] width 13 height 13
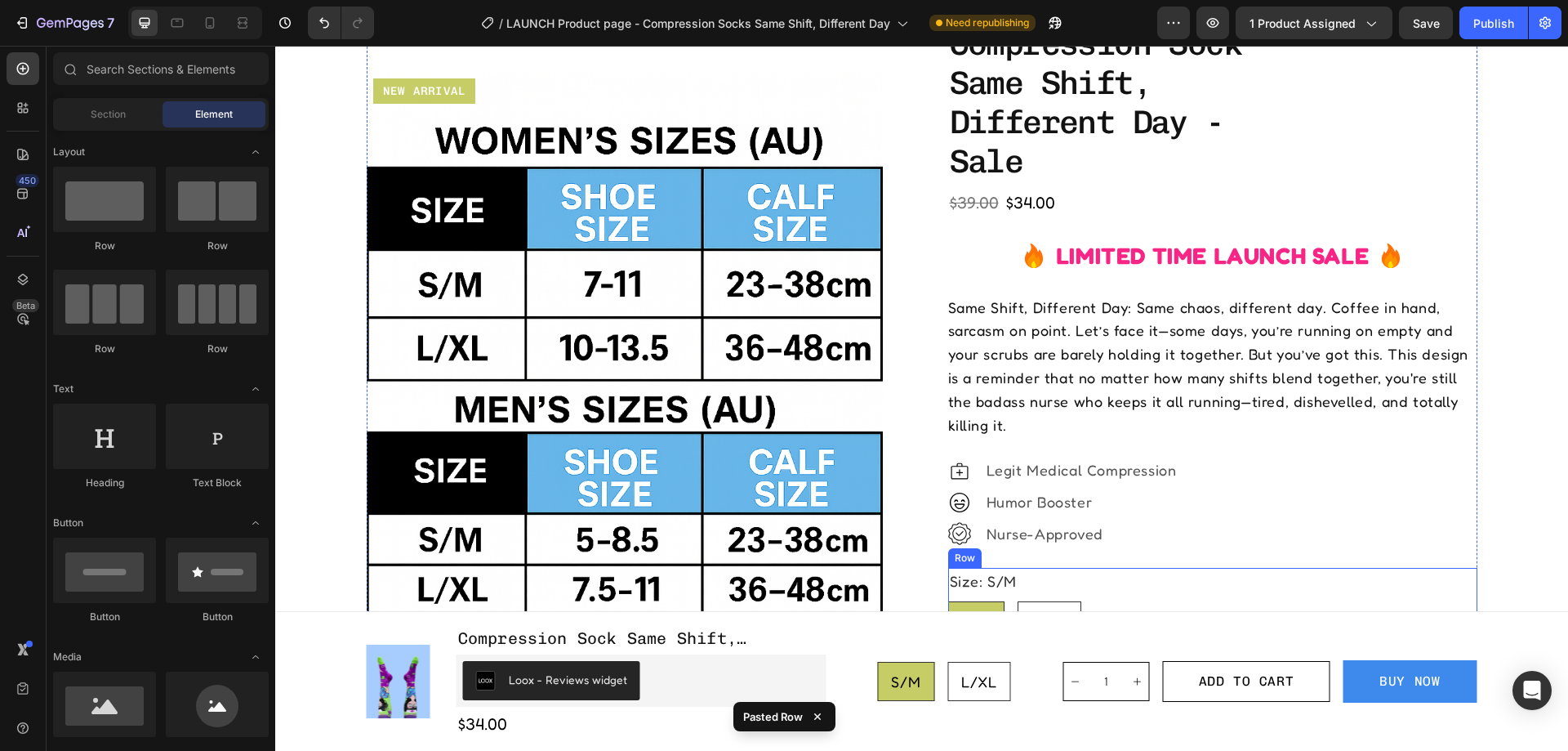
scroll to position [245, 0]
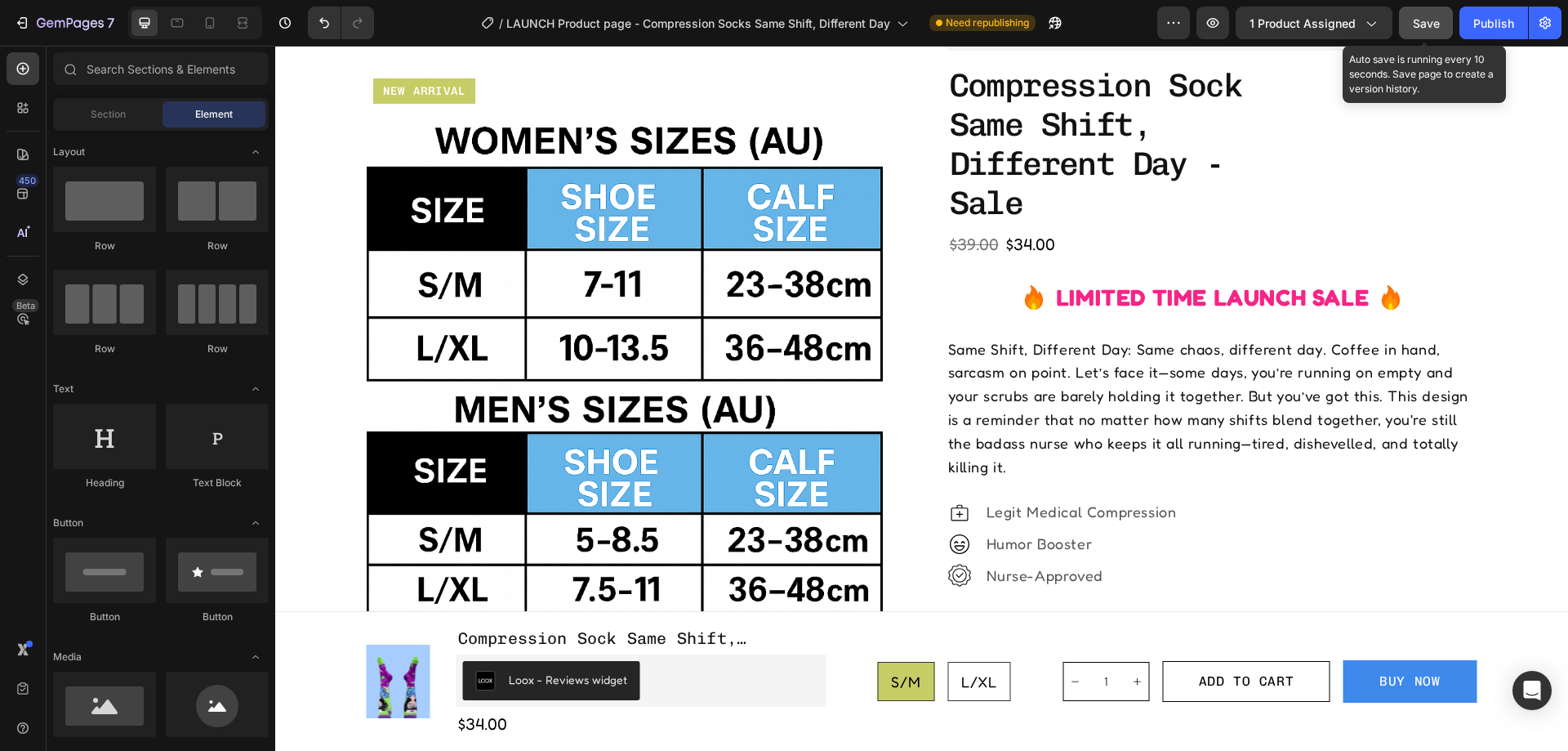
click at [1426, 22] on span "Save" at bounding box center [1427, 23] width 27 height 14
click at [1496, 20] on div "Publish" at bounding box center [1493, 23] width 41 height 17
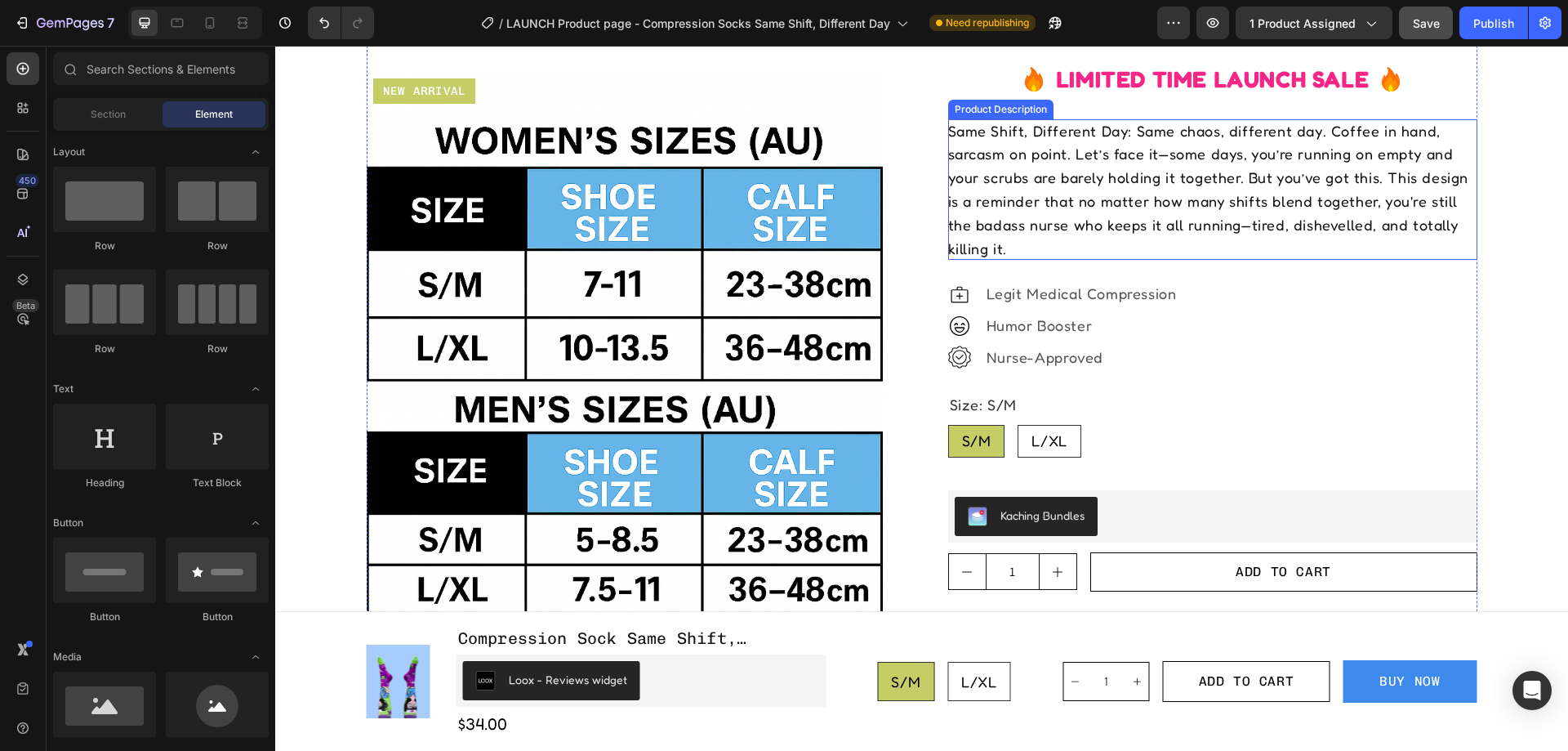
scroll to position [654, 0]
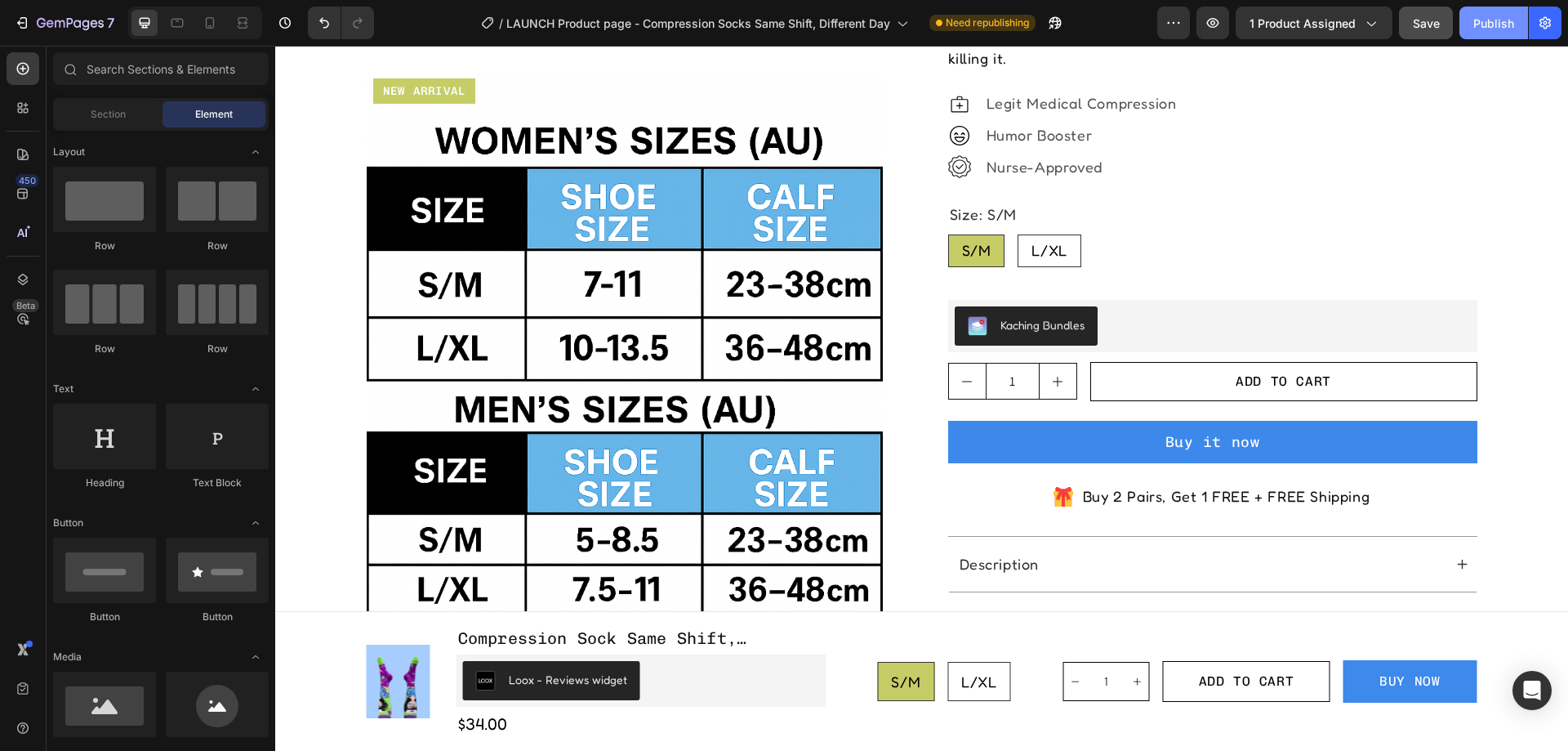
click at [1478, 17] on div "Publish" at bounding box center [1493, 23] width 41 height 17
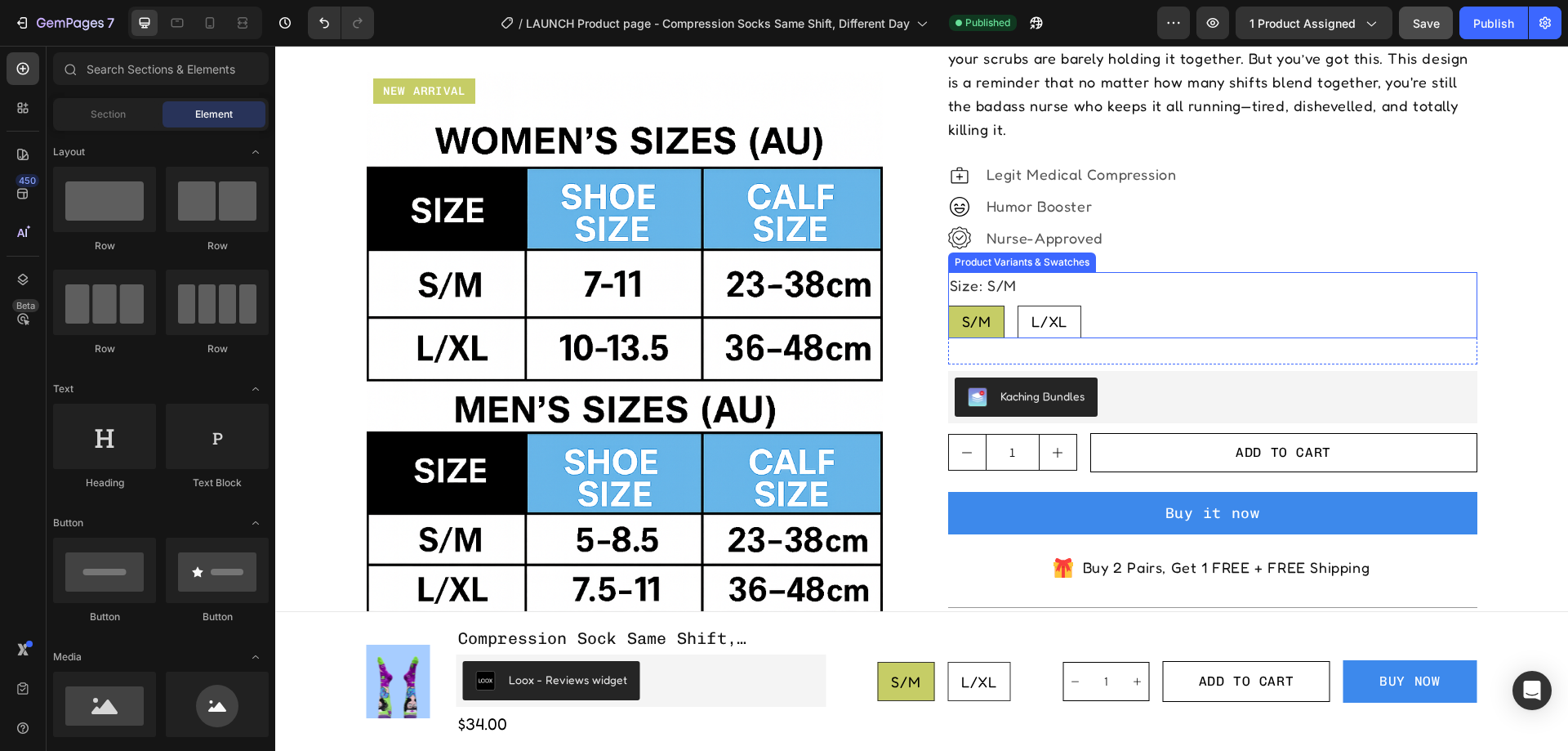
scroll to position [572, 0]
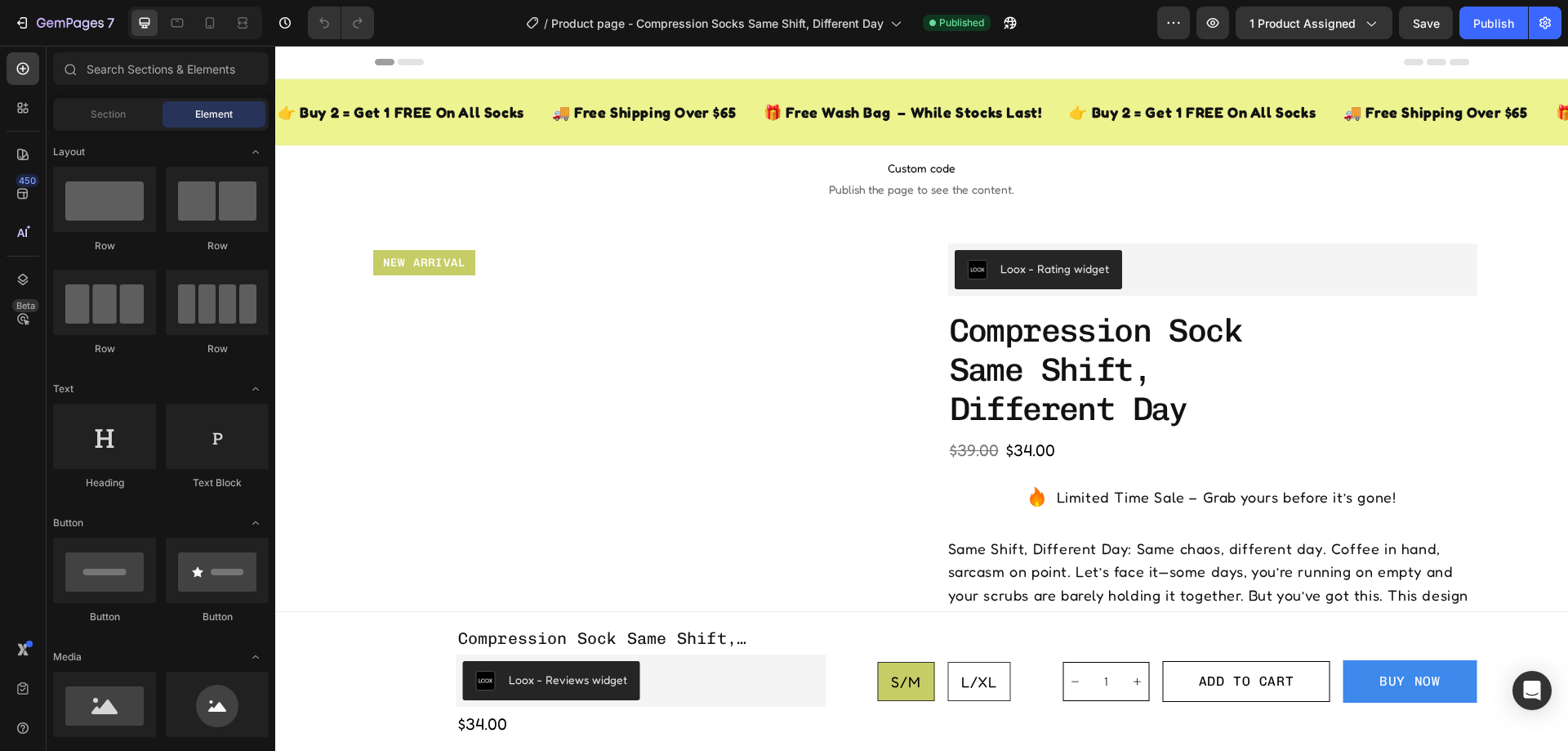
radio input "true"
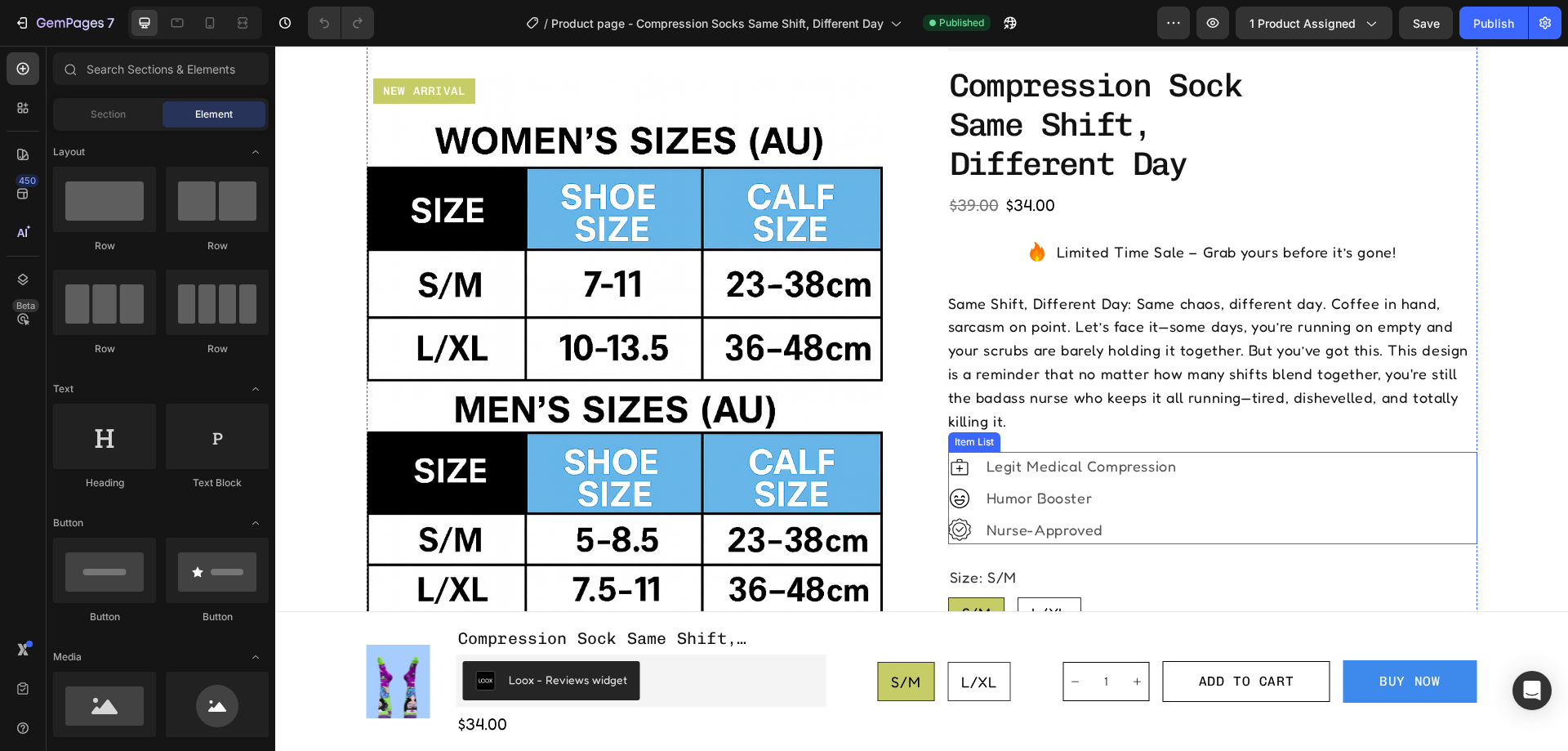
scroll to position [735, 0]
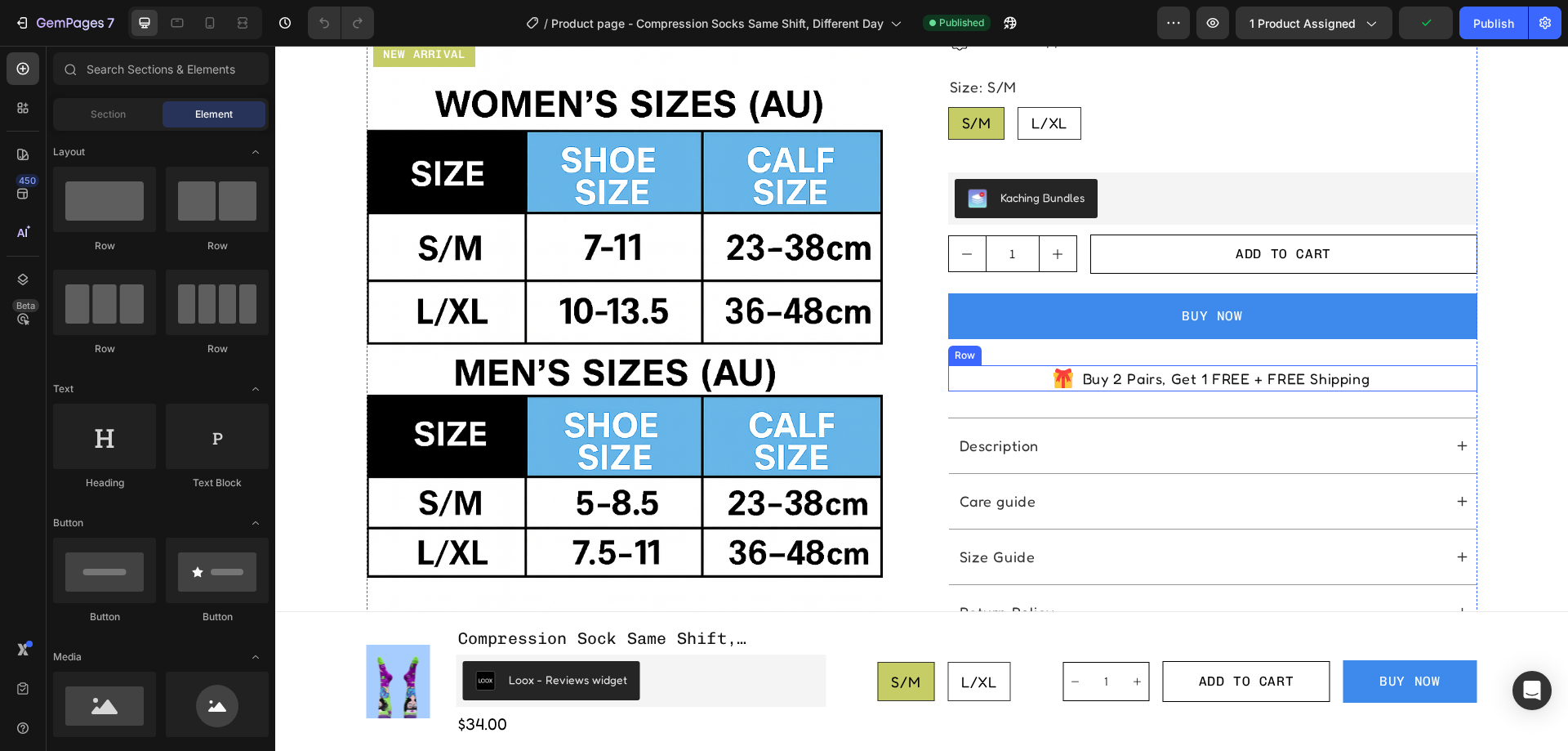
click at [1441, 381] on div "Icon Buy 2 Pairs, Get 1 FREE + FREE Shipping Text Block Row" at bounding box center [1213, 379] width 529 height 27
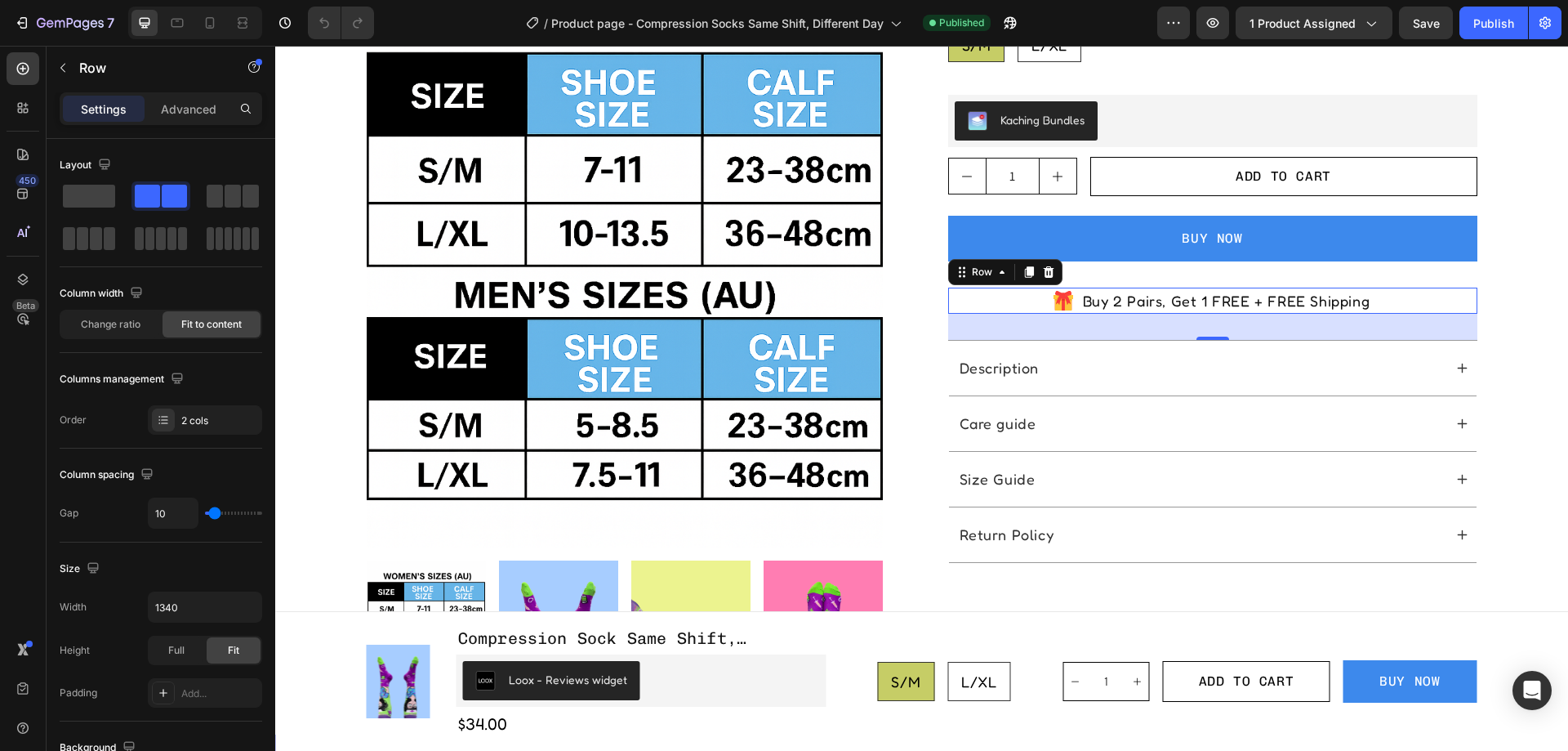
scroll to position [980, 0]
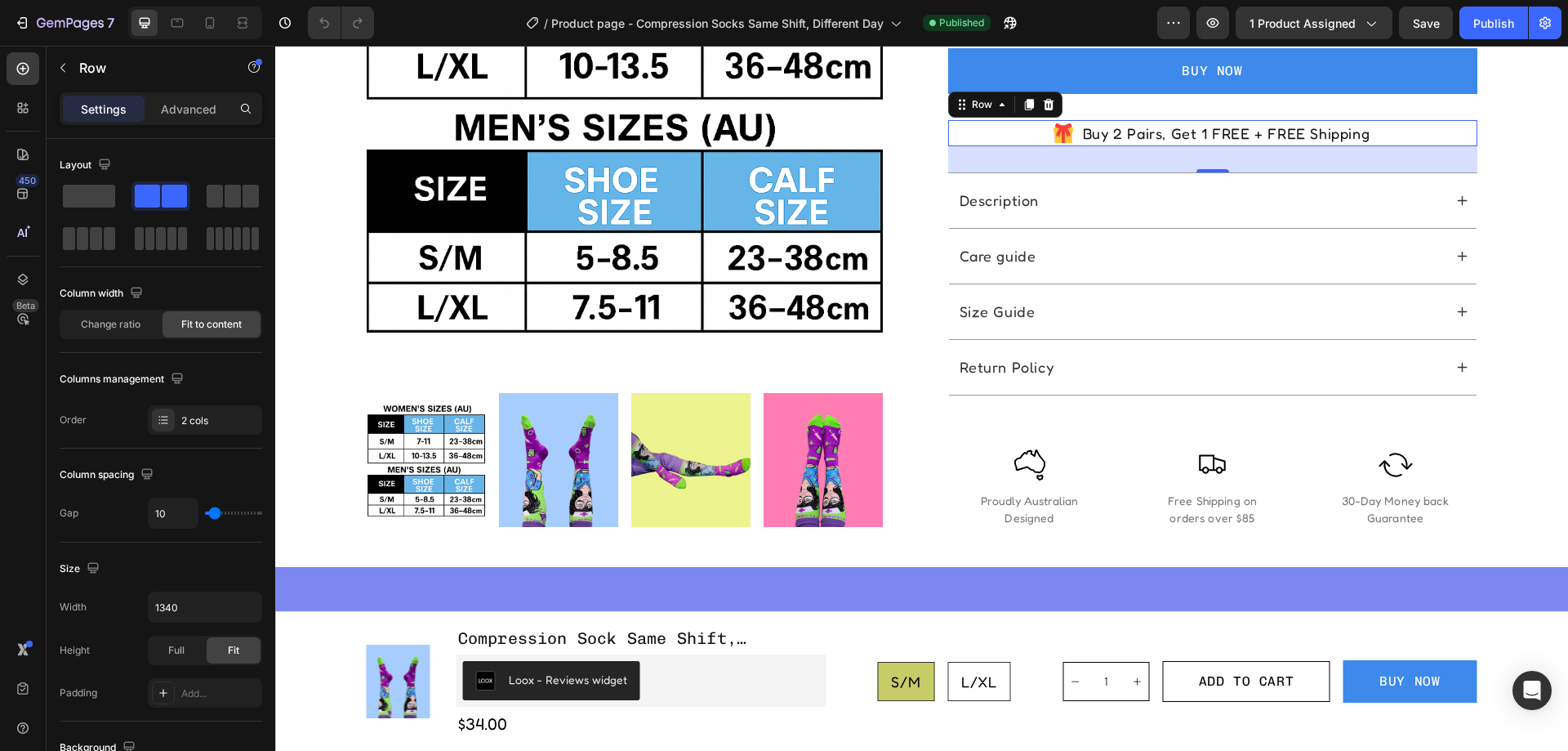
click at [1376, 134] on div "Icon Buy 2 Pairs, Get 1 FREE + FREE Shipping Text Block Row 32" at bounding box center [1213, 134] width 529 height 27
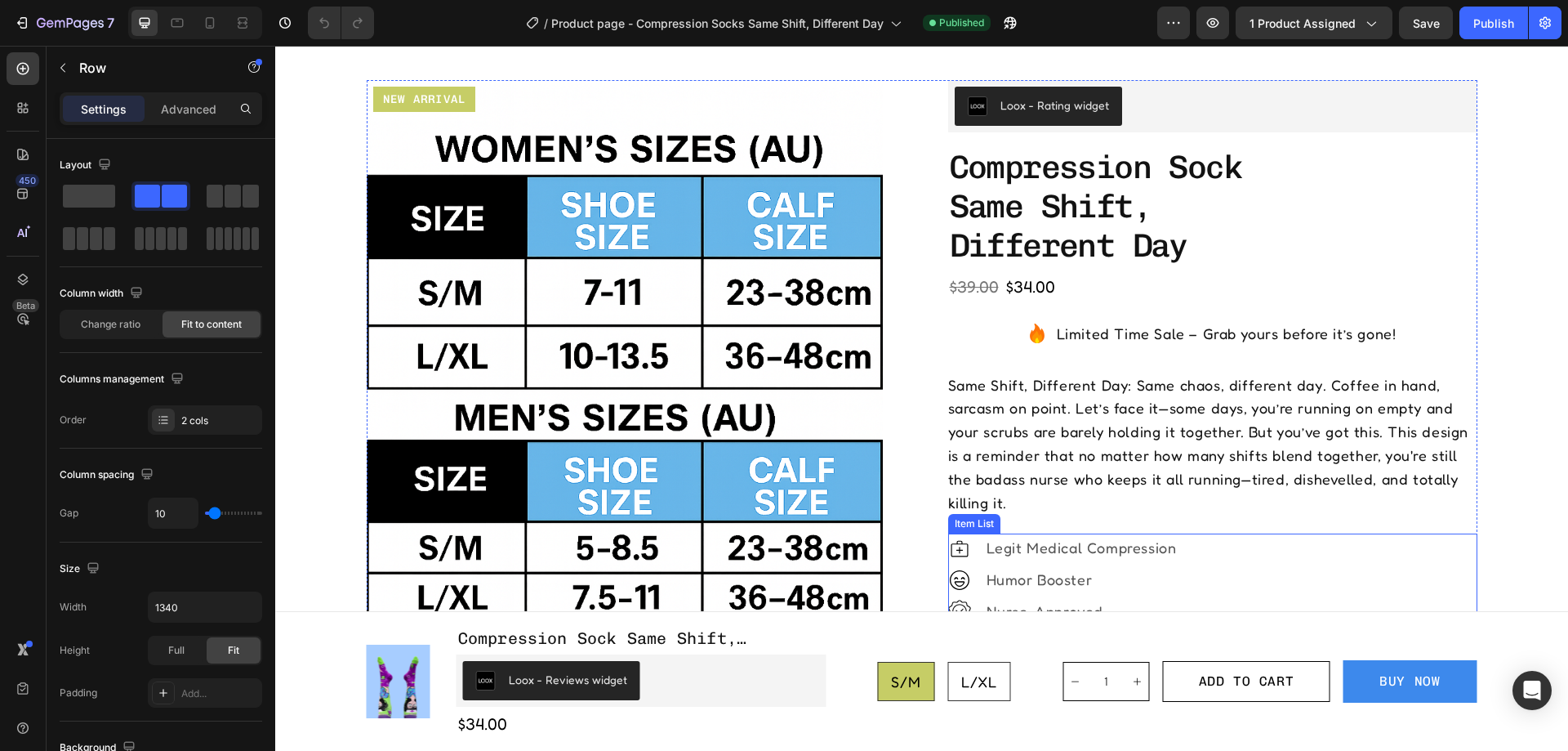
scroll to position [572, 0]
